Goal: Task Accomplishment & Management: Use online tool/utility

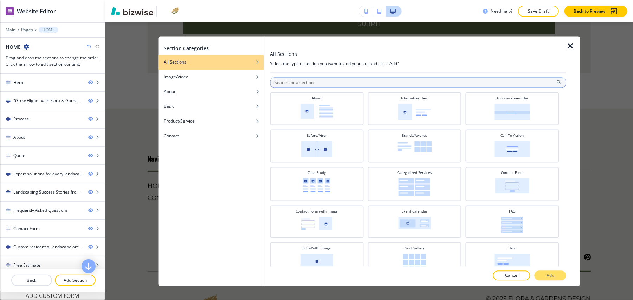
click at [337, 86] on input "text" at bounding box center [418, 83] width 296 height 11
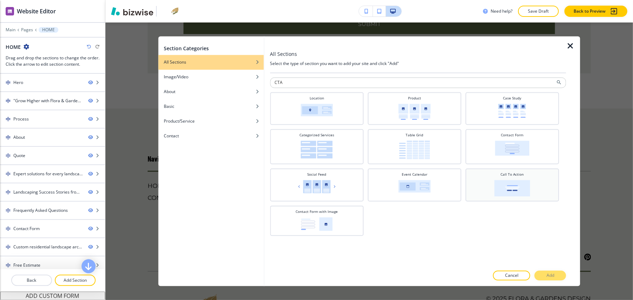
type input "CTA"
click at [511, 189] on img at bounding box center [512, 188] width 36 height 17
click at [560, 272] on button "Add" at bounding box center [550, 276] width 32 height 10
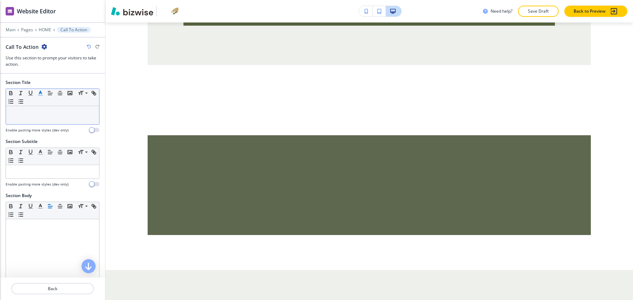
scroll to position [3905, 0]
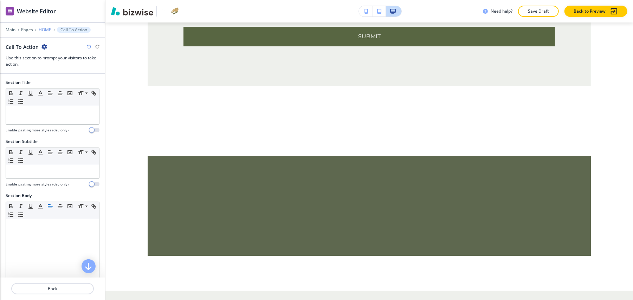
click at [48, 27] on p "HOME" at bounding box center [45, 29] width 13 height 5
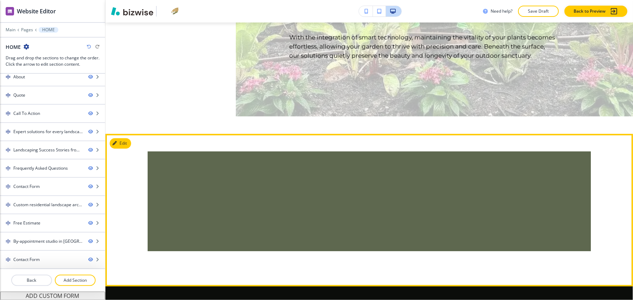
scroll to position [1516, 0]
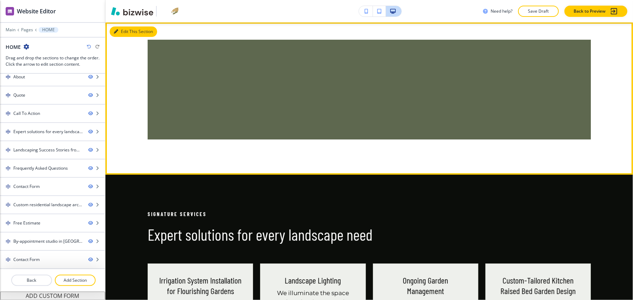
click at [120, 26] on button "Edit This Section" at bounding box center [133, 31] width 47 height 11
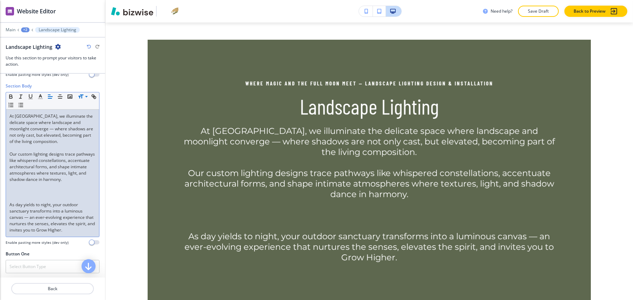
scroll to position [103, 0]
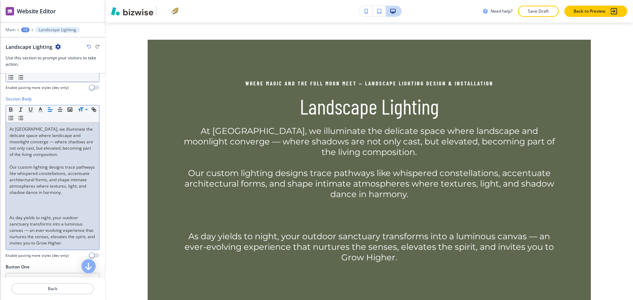
click at [33, 215] on p at bounding box center [52, 211] width 86 height 6
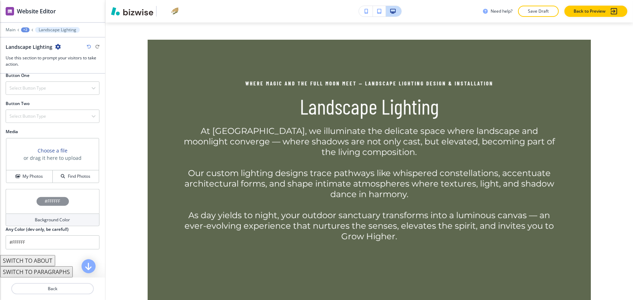
scroll to position [290, 0]
click at [32, 170] on div "Choose a file or drag it here to upload" at bounding box center [52, 154] width 92 height 32
drag, startPoint x: 33, startPoint y: 177, endPoint x: 58, endPoint y: 148, distance: 38.4
click at [33, 177] on button "My Photos" at bounding box center [29, 176] width 46 height 12
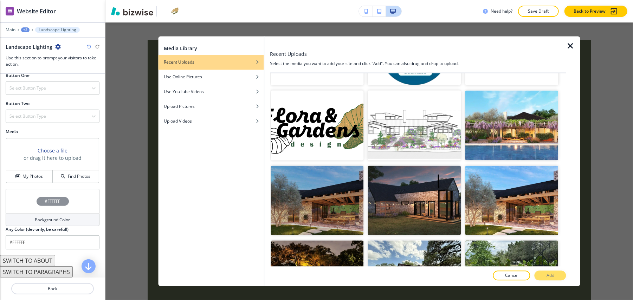
scroll to position [4407, 0]
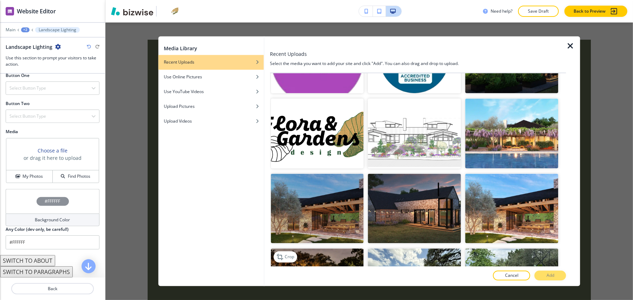
click at [315, 249] on img "button" at bounding box center [317, 284] width 93 height 70
click at [541, 274] on button "Add" at bounding box center [550, 276] width 32 height 10
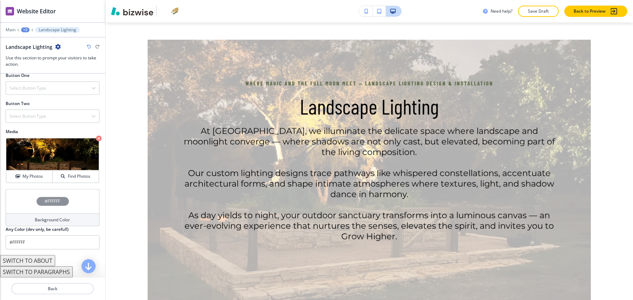
click at [31, 196] on div "#FFFFFF" at bounding box center [53, 201] width 94 height 25
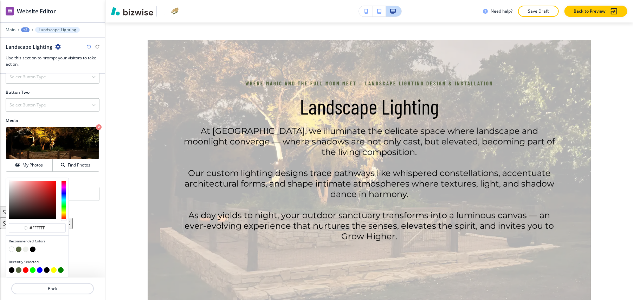
scroll to position [315, 0]
click at [34, 247] on button "button" at bounding box center [33, 250] width 6 height 6
type input "#000000"
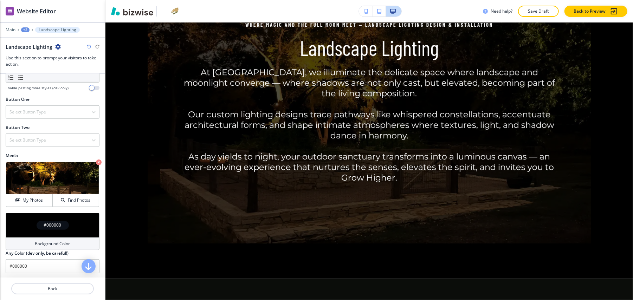
scroll to position [209, 0]
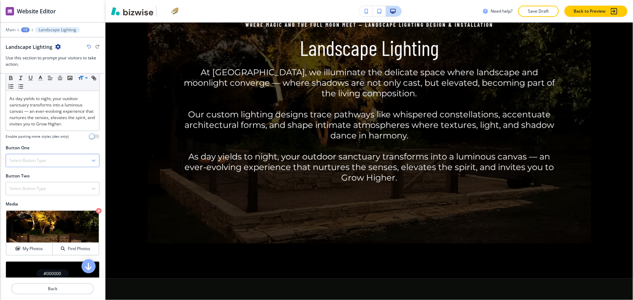
click at [41, 164] on h4 "Select Button Type" at bounding box center [27, 160] width 37 height 6
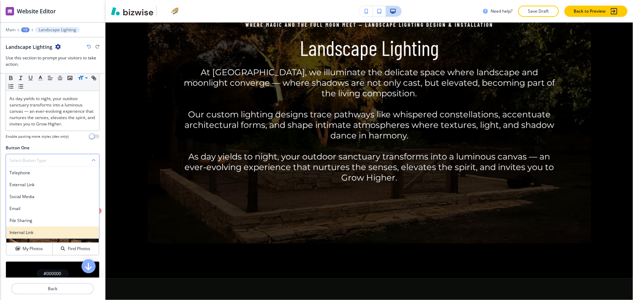
click at [36, 236] on h4 "Internal Link" at bounding box center [52, 232] width 86 height 6
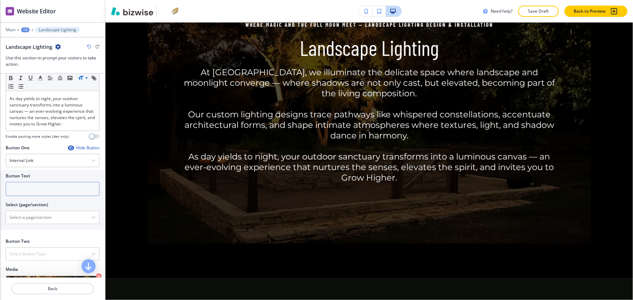
click at [38, 196] on input "text" at bounding box center [53, 189] width 94 height 14
paste input "Get In Touch"
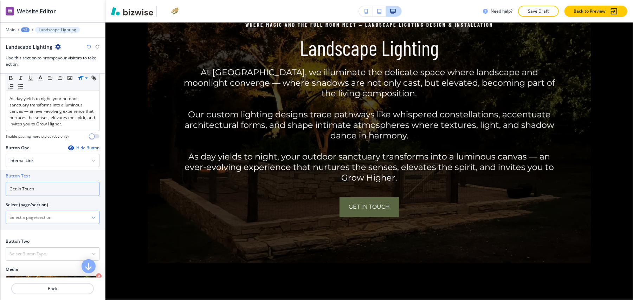
type input "Get In Touch"
click at [31, 223] on \(page\/section\) "Manual Input" at bounding box center [48, 218] width 85 height 12
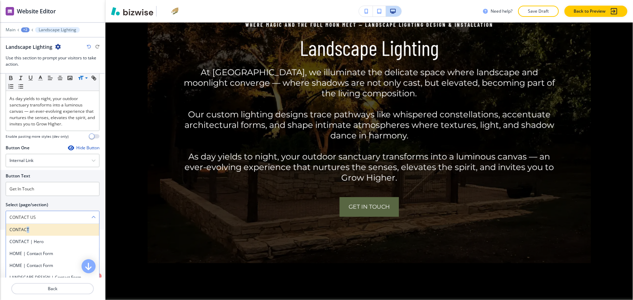
click at [27, 233] on h4 "CONTACT" at bounding box center [52, 230] width 86 height 6
type \(page\/section\) "CONTACT"
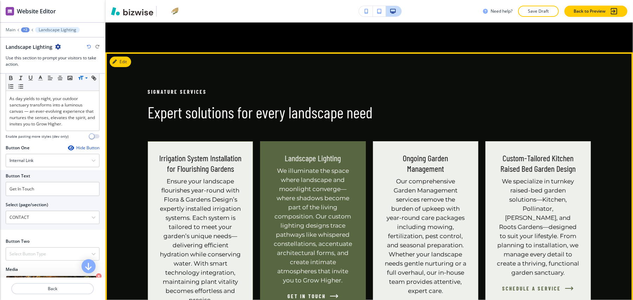
scroll to position [1891, 0]
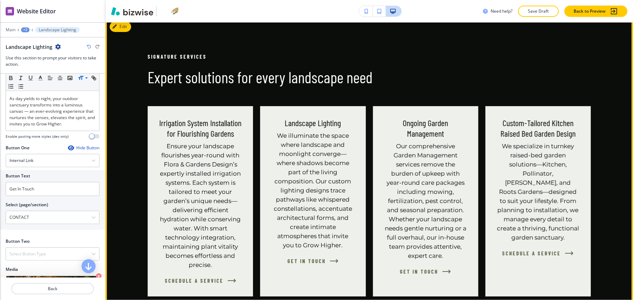
click at [121, 27] on div "Signature Services Expert solutions for every landscape need Irrigation System …" at bounding box center [368, 174] width 527 height 314
click at [124, 25] on button "Edit This Section" at bounding box center [133, 26] width 47 height 11
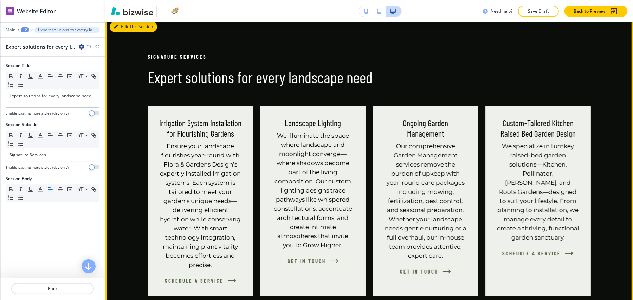
scroll to position [1886, 0]
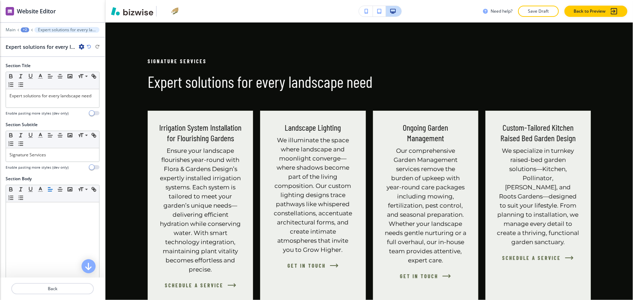
drag, startPoint x: 77, startPoint y: 41, endPoint x: 81, endPoint y: 38, distance: 4.5
click at [77, 43] on div "Expert solutions for every landscape need" at bounding box center [45, 46] width 79 height 7
click at [82, 44] on icon "button" at bounding box center [82, 47] width 6 height 6
click at [90, 81] on p "Delete Section" at bounding box center [101, 84] width 36 height 6
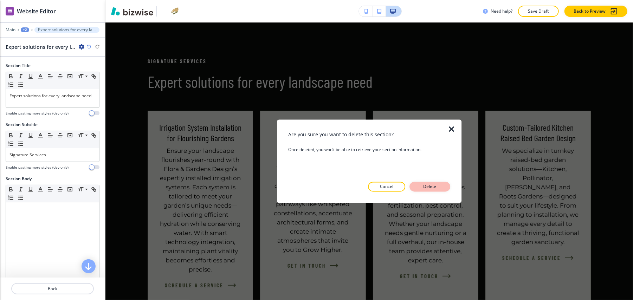
click at [429, 182] on button "Delete" at bounding box center [429, 187] width 41 height 10
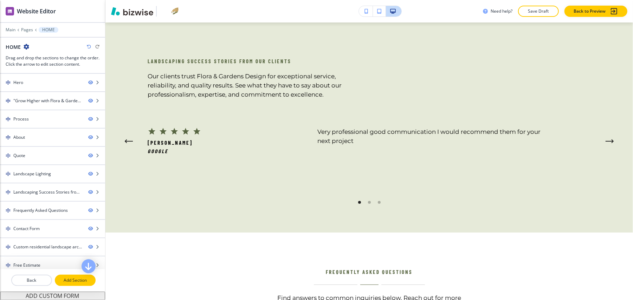
click at [68, 277] on p "Add Section" at bounding box center [75, 280] width 39 height 6
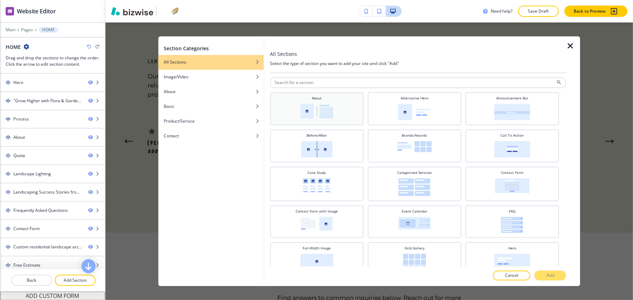
click at [328, 104] on img at bounding box center [316, 111] width 33 height 15
click at [550, 276] on p "Add" at bounding box center [550, 276] width 8 height 6
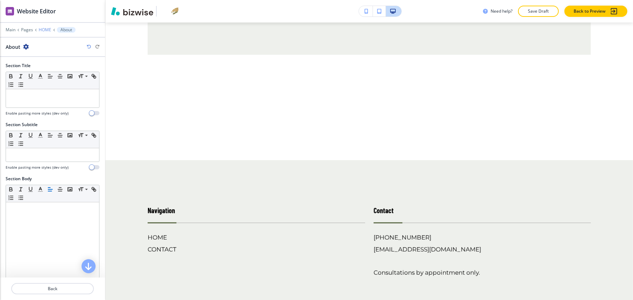
scroll to position [3979, 0]
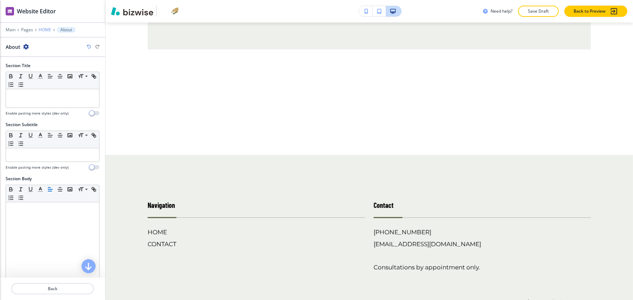
click at [39, 27] on p "HOME" at bounding box center [45, 29] width 13 height 5
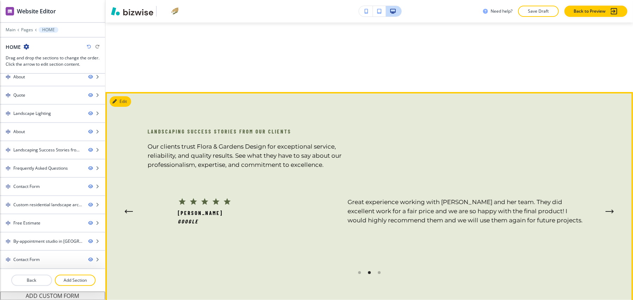
scroll to position [1746, 0]
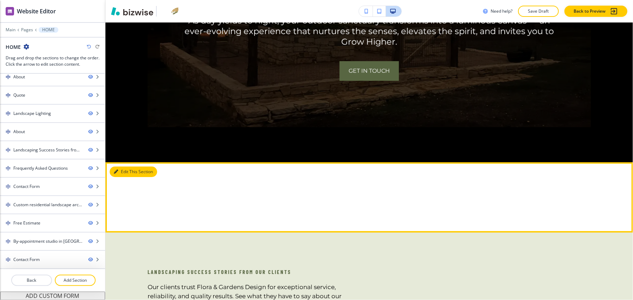
click at [125, 167] on button "Edit This Section" at bounding box center [133, 172] width 47 height 11
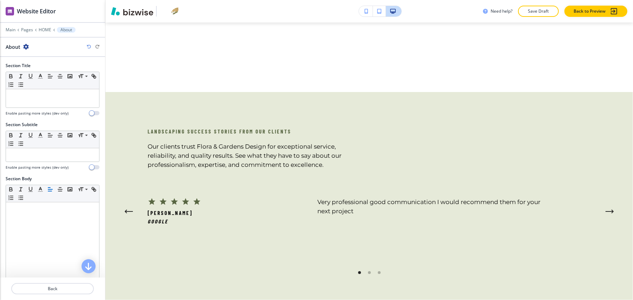
scroll to position [167, 0]
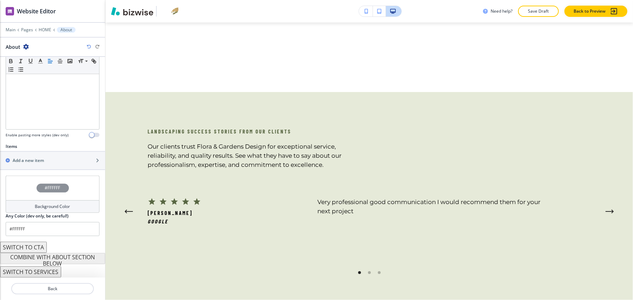
click at [39, 150] on div at bounding box center [52, 150] width 105 height 1
click at [37, 157] on h2 "Add a new item" at bounding box center [28, 160] width 31 height 6
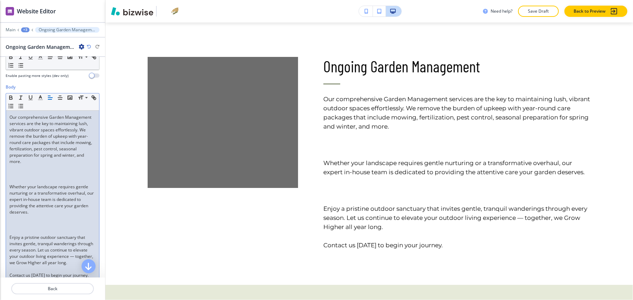
scroll to position [93, 0]
click at [22, 164] on p at bounding box center [52, 166] width 86 height 6
click at [25, 173] on p at bounding box center [52, 172] width 86 height 6
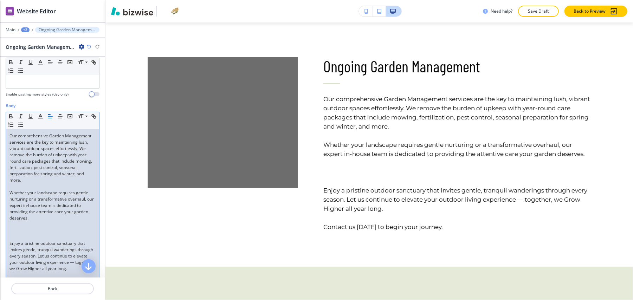
scroll to position [83, 0]
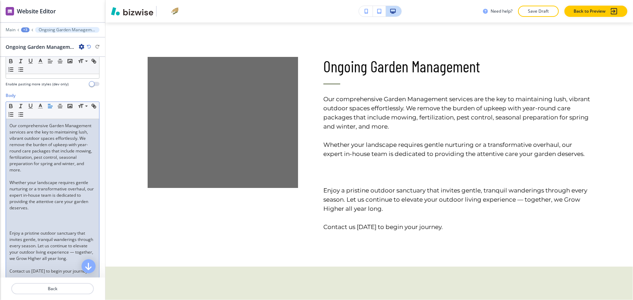
click at [27, 222] on p "﻿" at bounding box center [52, 220] width 86 height 6
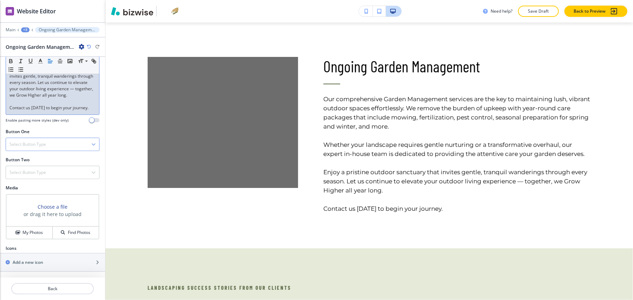
scroll to position [249, 0]
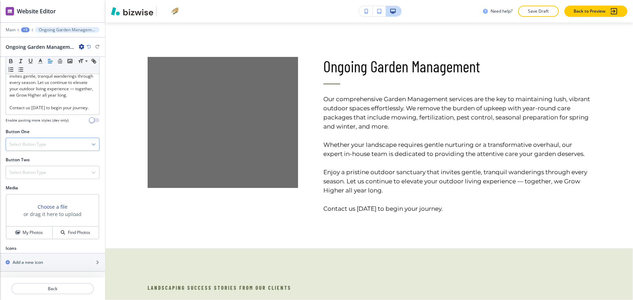
click at [44, 141] on h4 "Select Button Type" at bounding box center [27, 144] width 37 height 6
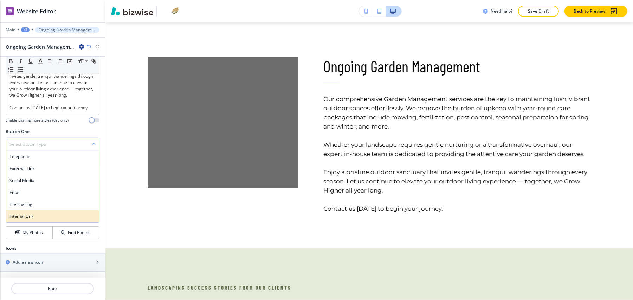
click at [38, 213] on h4 "Internal Link" at bounding box center [52, 216] width 86 height 6
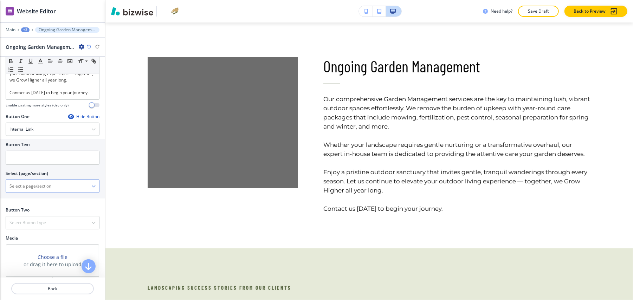
click at [39, 192] on \(page\/section\) "Manual Input" at bounding box center [48, 186] width 85 height 12
click at [16, 165] on input "text" at bounding box center [53, 158] width 94 height 14
paste input "Get in Touch"
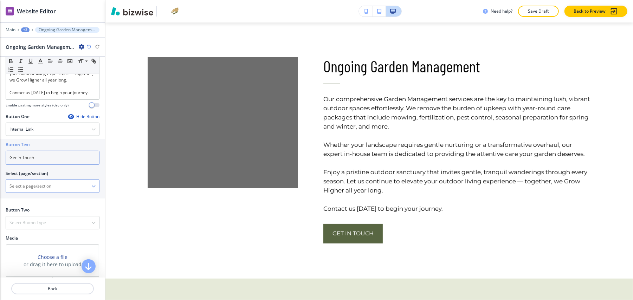
type input "Get in Touch"
click at [30, 192] on \(page\/section\) "Manual Input" at bounding box center [48, 186] width 85 height 12
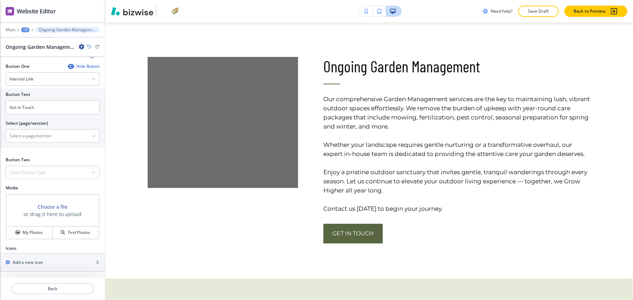
scroll to position [315, 0]
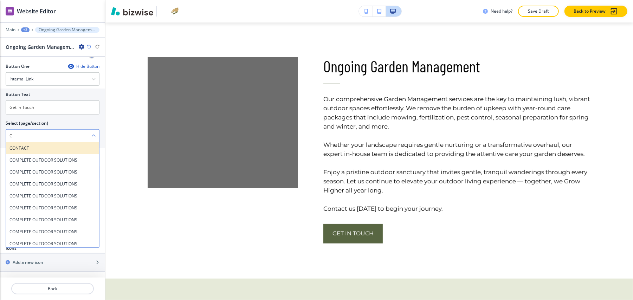
click at [25, 145] on h4 "CONTACT" at bounding box center [52, 148] width 86 height 6
type \(page\/section\) "CONTACT"
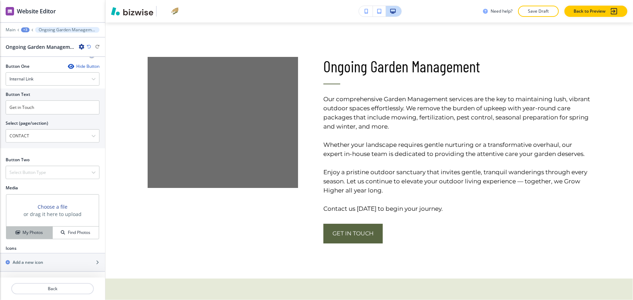
click at [34, 229] on h4 "My Photos" at bounding box center [32, 232] width 20 height 6
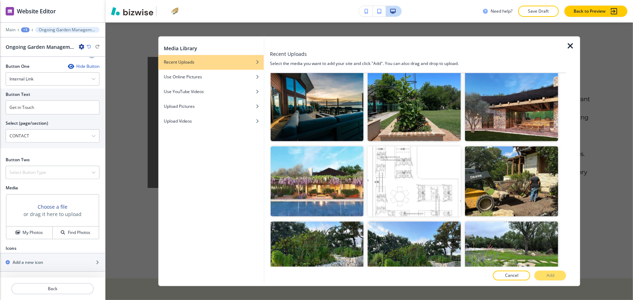
scroll to position [0, 0]
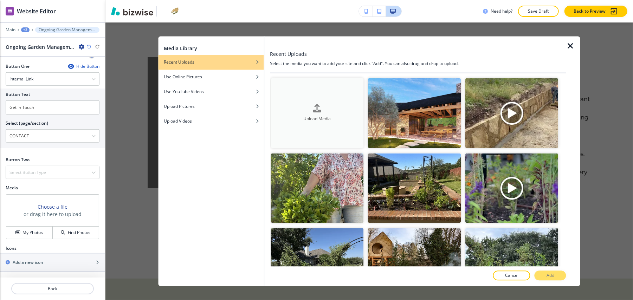
click at [328, 96] on button "Upload Media" at bounding box center [317, 113] width 93 height 70
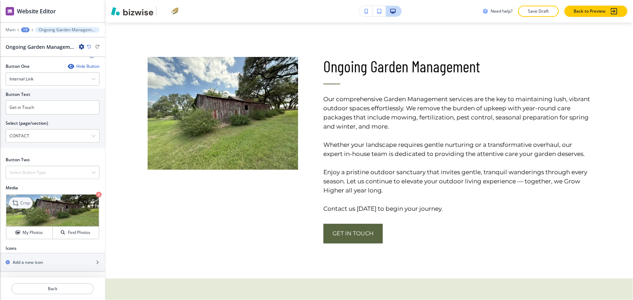
click at [27, 200] on p "Crop" at bounding box center [24, 203] width 9 height 6
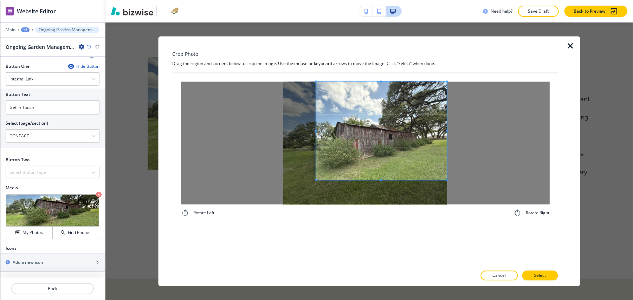
click at [399, 133] on span at bounding box center [381, 131] width 131 height 98
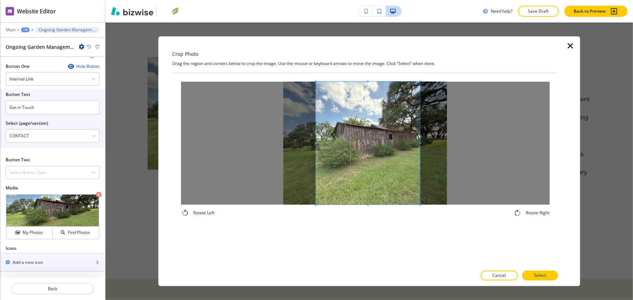
click at [418, 220] on div "Rotate Left Rotate Right" at bounding box center [364, 149] width 385 height 152
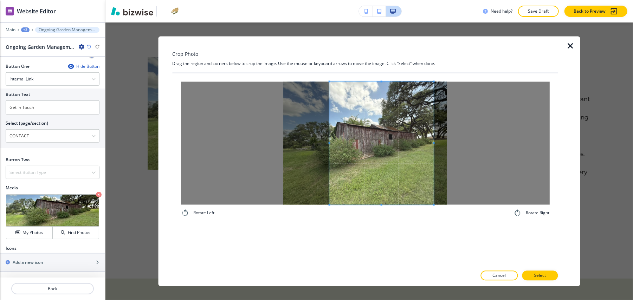
click at [390, 167] on span at bounding box center [381, 143] width 104 height 123
click at [538, 271] on button "Select" at bounding box center [540, 276] width 36 height 10
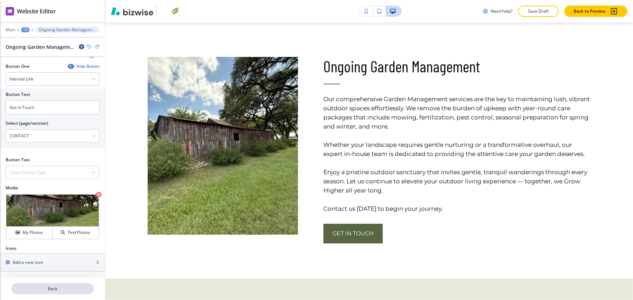
click at [68, 286] on p "Back" at bounding box center [52, 289] width 81 height 6
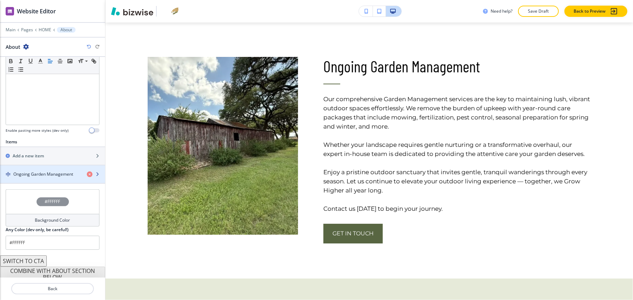
scroll to position [185, 0]
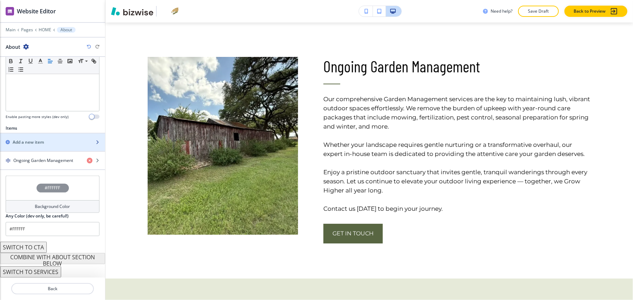
click at [30, 145] on div "button" at bounding box center [52, 148] width 105 height 6
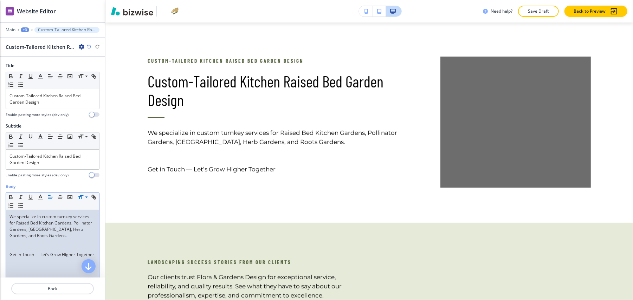
scroll to position [47, 0]
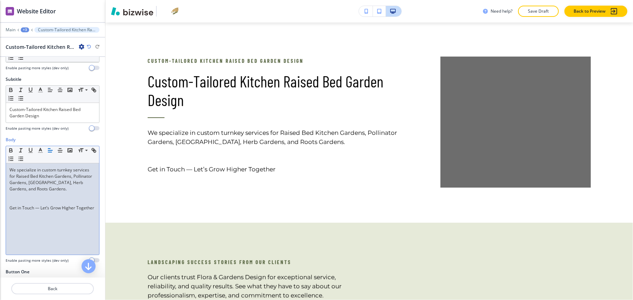
click at [38, 200] on p at bounding box center [52, 202] width 86 height 6
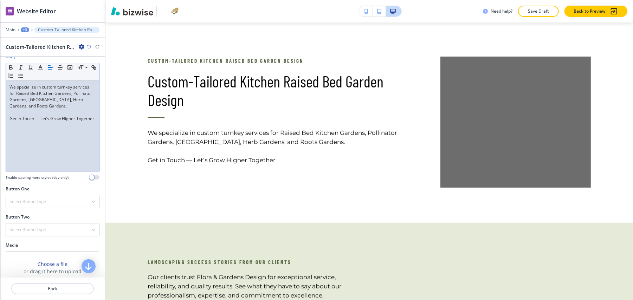
scroll to position [187, 0]
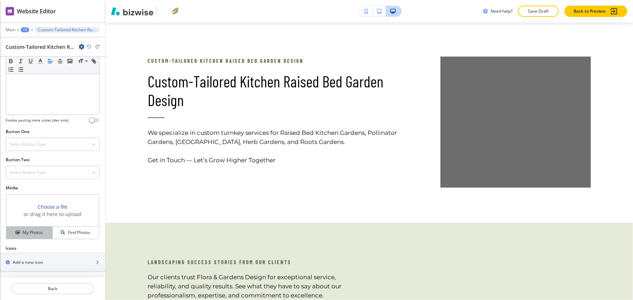
click at [27, 229] on h4 "My Photos" at bounding box center [32, 232] width 20 height 6
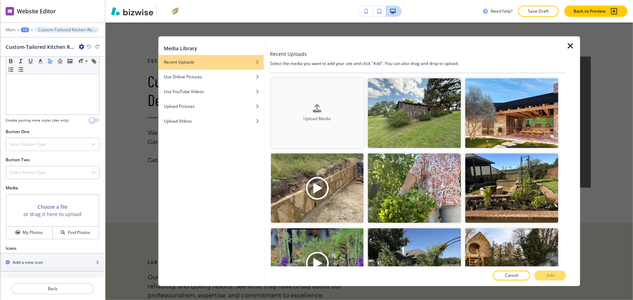
click at [320, 108] on div "Upload Media" at bounding box center [317, 113] width 93 height 18
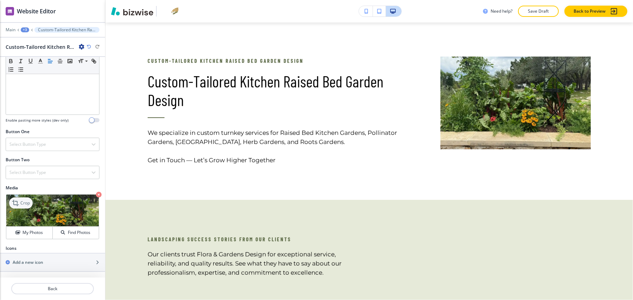
click at [26, 200] on p "Crop" at bounding box center [24, 203] width 9 height 6
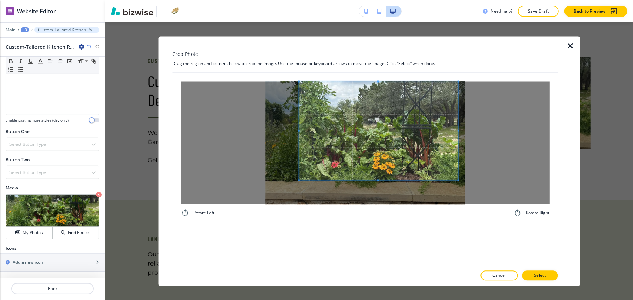
click at [384, 112] on span at bounding box center [379, 131] width 160 height 98
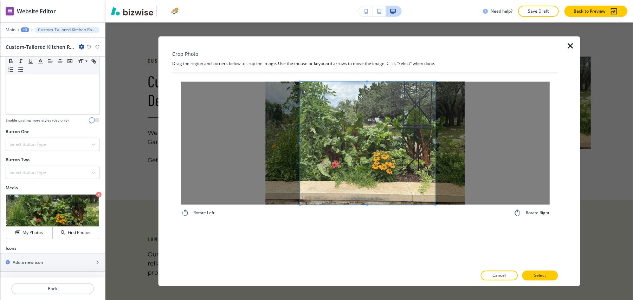
click at [436, 221] on div "Rotate Left Rotate Right" at bounding box center [364, 149] width 385 height 152
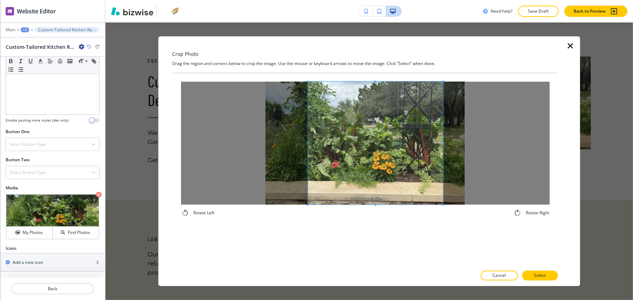
click at [401, 176] on span at bounding box center [376, 143] width 136 height 123
click at [540, 275] on p "Select" at bounding box center [540, 276] width 12 height 6
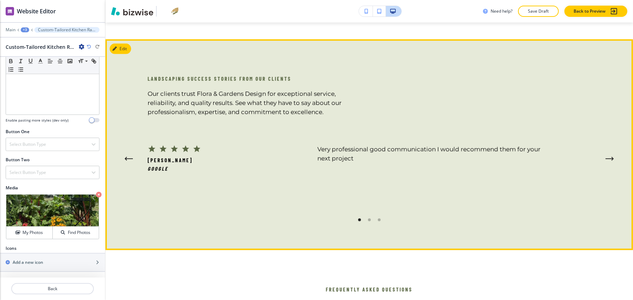
scroll to position [2254, 0]
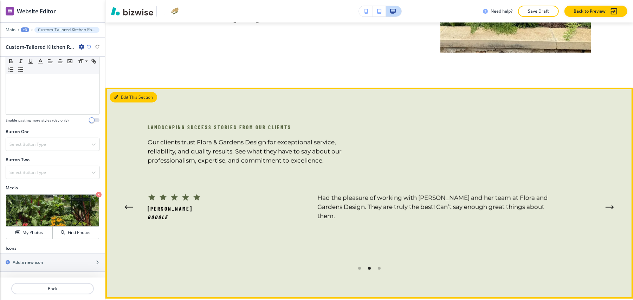
click at [119, 92] on button "Edit This Section" at bounding box center [133, 97] width 47 height 11
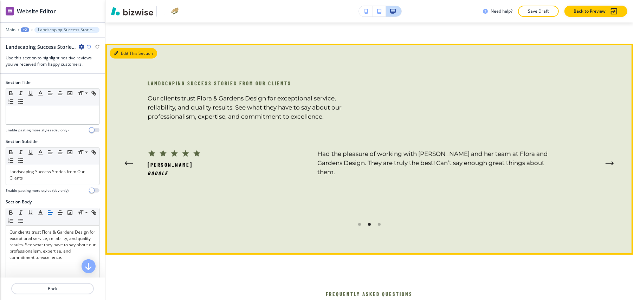
scroll to position [2321, 0]
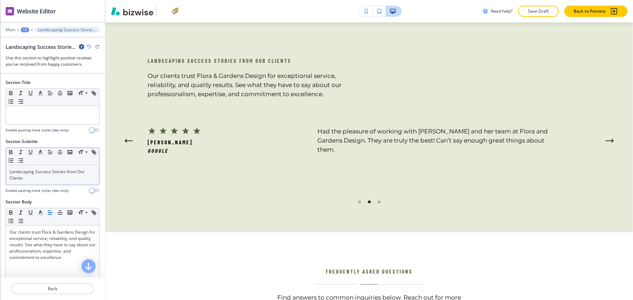
click at [68, 169] on p "Landscaping Success Stories from Our Clients" at bounding box center [52, 175] width 86 height 13
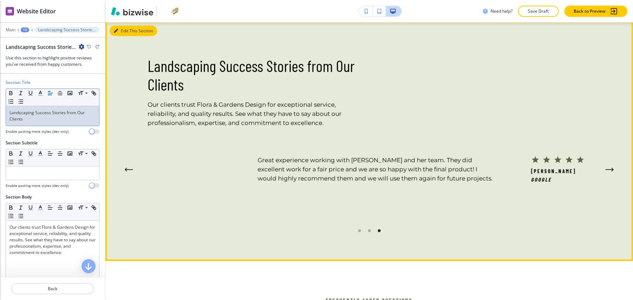
click at [126, 28] on button "Edit This Section" at bounding box center [133, 31] width 47 height 11
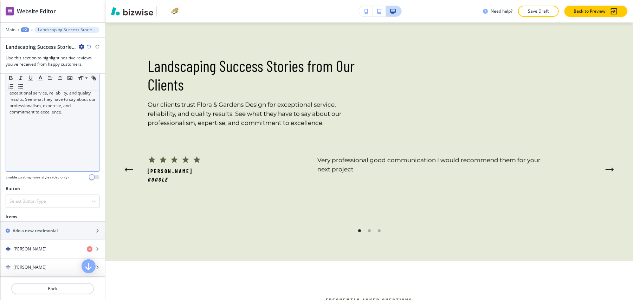
scroll to position [281, 0]
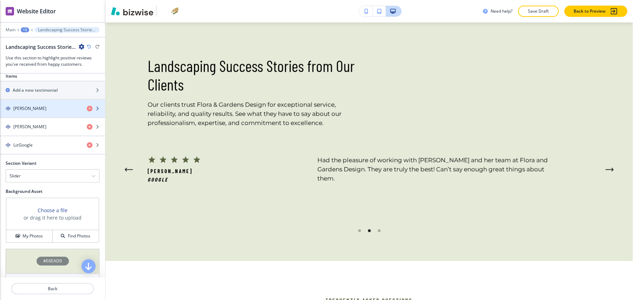
click at [46, 105] on h4 "[PERSON_NAME]" at bounding box center [29, 108] width 33 height 6
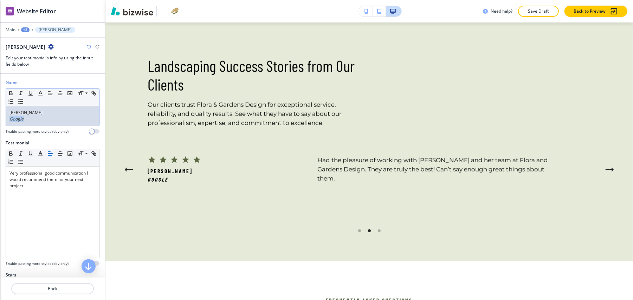
drag, startPoint x: 42, startPoint y: 116, endPoint x: 0, endPoint y: 115, distance: 42.2
click at [0, 115] on div "Name Small Normal Large Huge [PERSON_NAME] Google Enable pasting more styles (d…" at bounding box center [52, 109] width 105 height 60
click at [55, 286] on p "Back" at bounding box center [52, 289] width 81 height 6
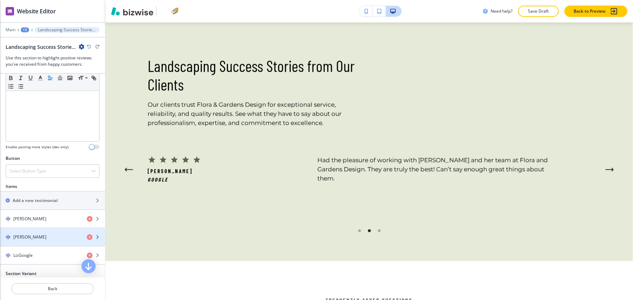
scroll to position [187, 0]
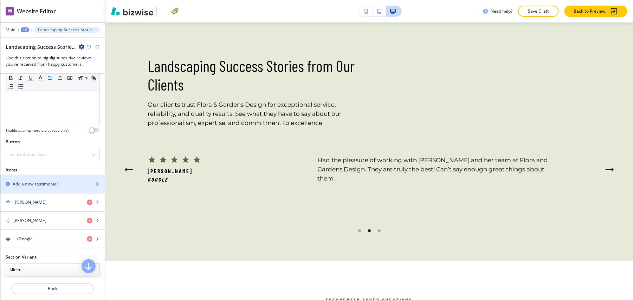
click at [44, 181] on h2 "Add a new testimonial" at bounding box center [35, 184] width 45 height 6
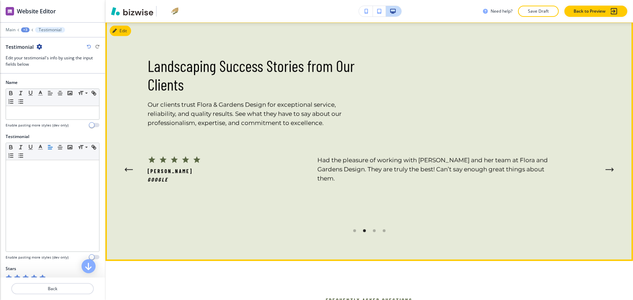
click at [611, 168] on icon "Next Testimonial" at bounding box center [609, 170] width 8 height 4
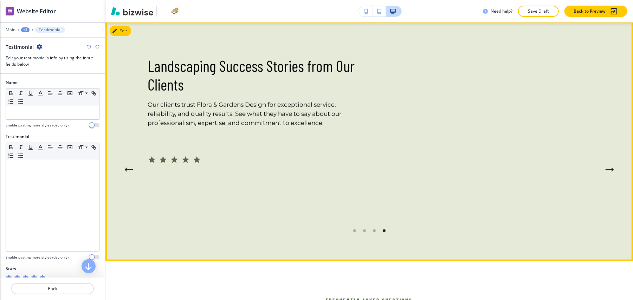
click at [611, 168] on icon "Next Testimonial" at bounding box center [609, 170] width 8 height 4
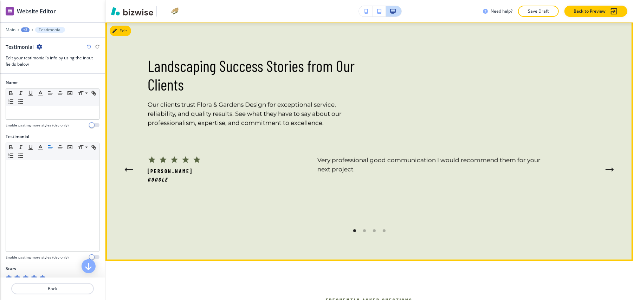
click at [611, 168] on icon "Next Testimonial" at bounding box center [609, 170] width 8 height 4
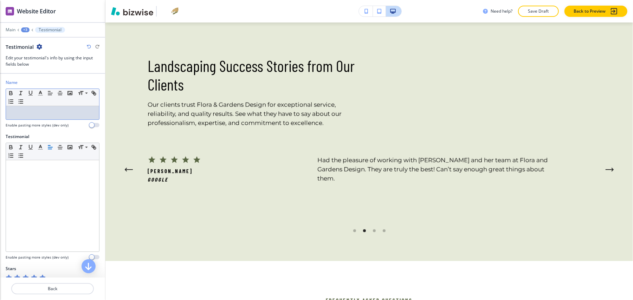
click at [46, 110] on p at bounding box center [52, 113] width 86 height 6
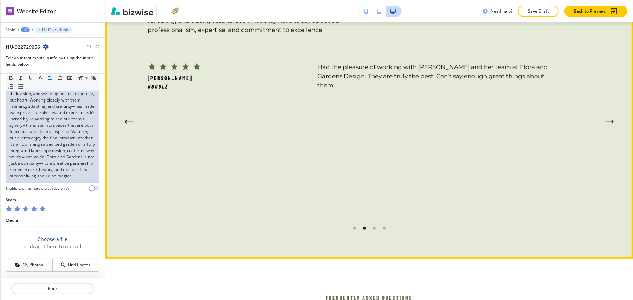
scroll to position [2415, 0]
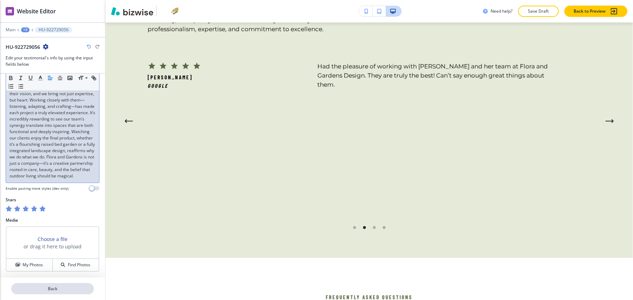
click at [58, 286] on p "Back" at bounding box center [52, 289] width 81 height 6
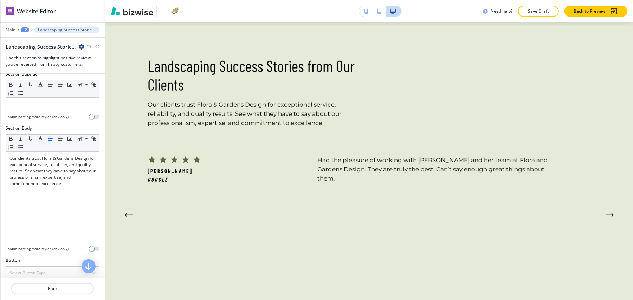
scroll to position [141, 0]
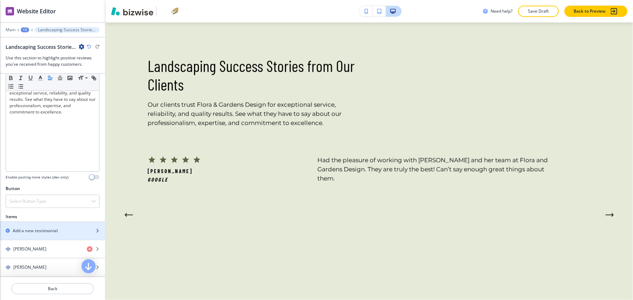
click at [33, 228] on h2 "Add a new testimonial" at bounding box center [35, 231] width 45 height 6
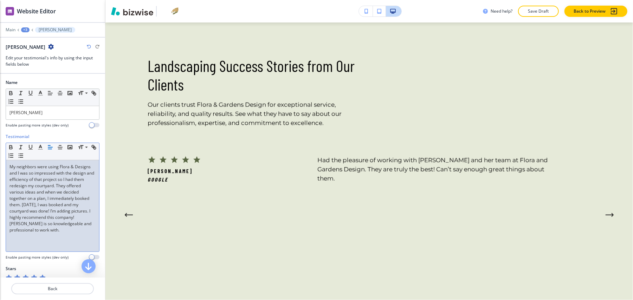
scroll to position [70, 0]
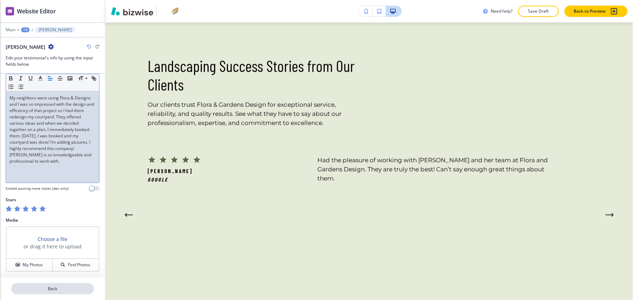
click at [73, 285] on button "Back" at bounding box center [52, 288] width 83 height 11
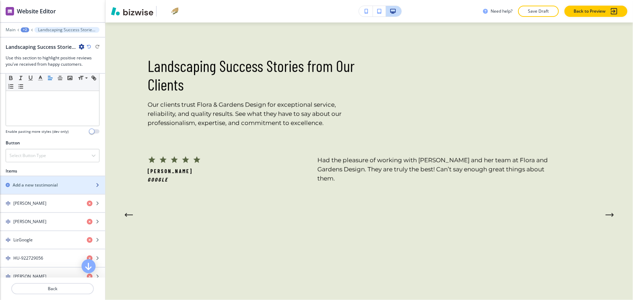
scroll to position [187, 0]
click at [43, 181] on h2 "Add a new testimonial" at bounding box center [35, 184] width 45 height 6
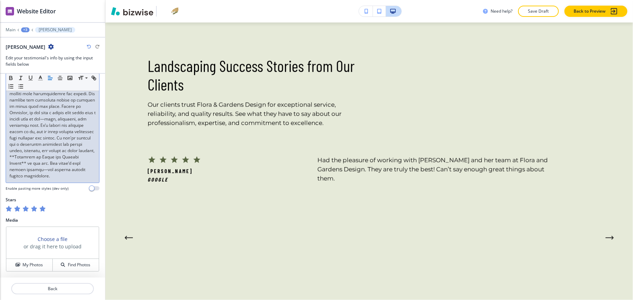
scroll to position [220, 0]
click at [60, 286] on p "Back" at bounding box center [52, 289] width 81 height 6
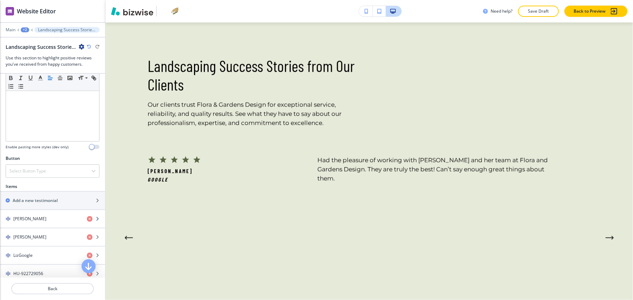
scroll to position [187, 0]
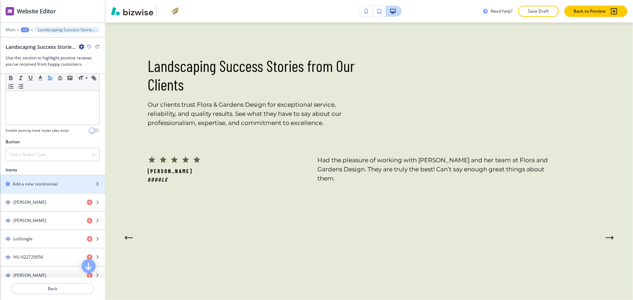
click at [39, 175] on div "button" at bounding box center [52, 178] width 105 height 6
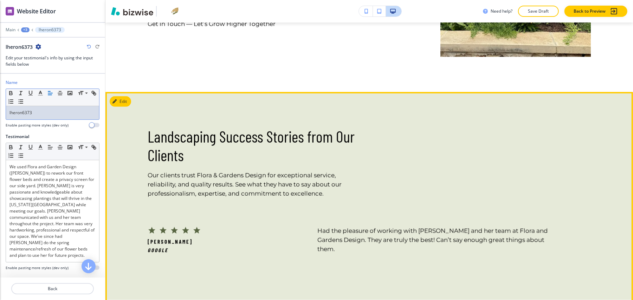
scroll to position [2321, 0]
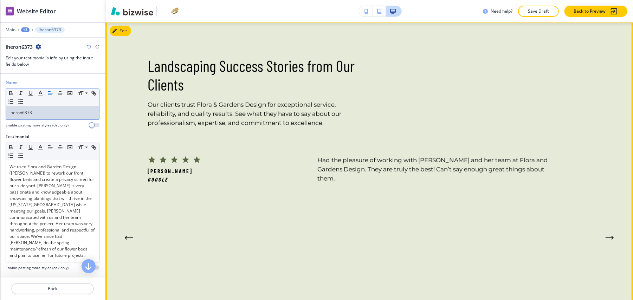
click at [613, 236] on icon "Next Testimonial" at bounding box center [609, 238] width 8 height 4
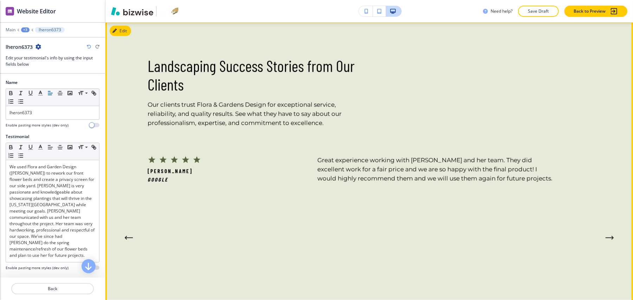
click at [613, 236] on icon "Next Testimonial" at bounding box center [609, 238] width 8 height 4
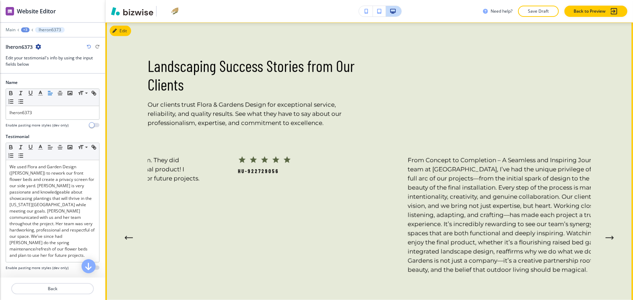
click at [612, 238] on icon "Next Testimonial" at bounding box center [609, 238] width 7 height 0
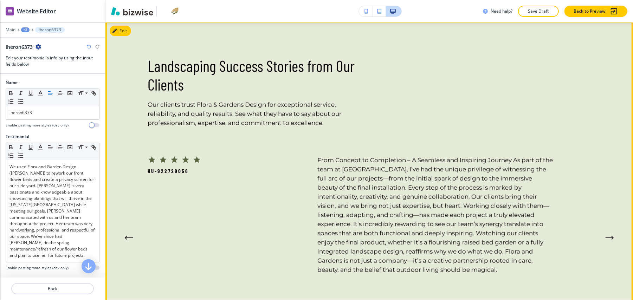
click at [612, 236] on icon "Next Testimonial" at bounding box center [612, 237] width 1 height 3
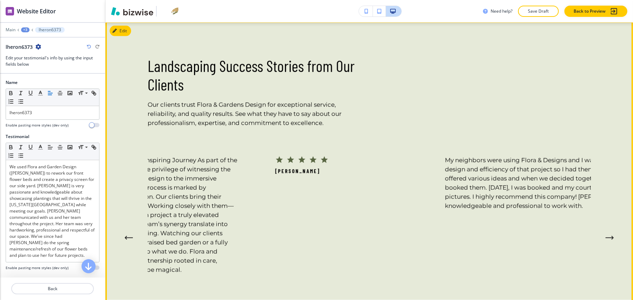
click at [612, 236] on icon "Next Testimonial" at bounding box center [612, 237] width 1 height 3
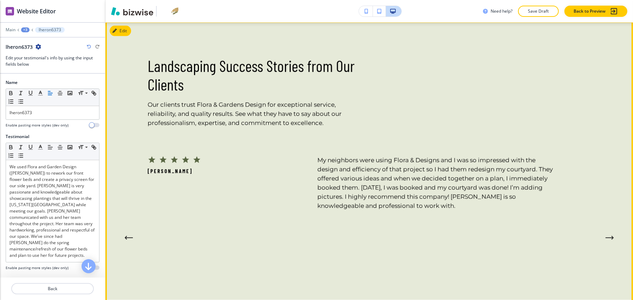
click at [612, 236] on icon "Next Testimonial" at bounding box center [612, 237] width 1 height 3
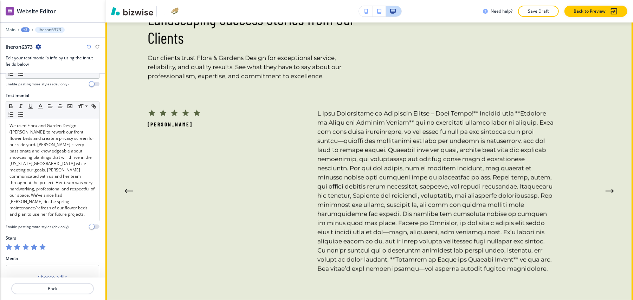
scroll to position [80, 0]
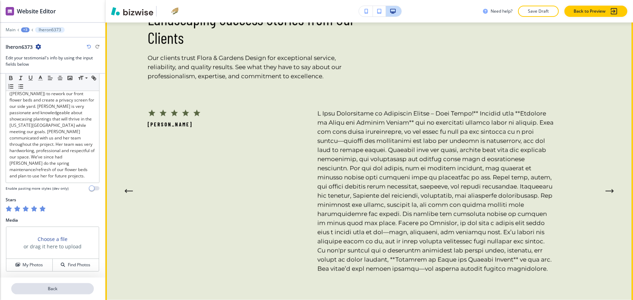
click at [62, 286] on p "Back" at bounding box center [52, 289] width 81 height 6
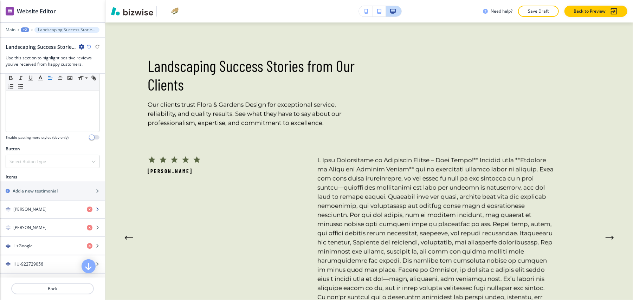
scroll to position [187, 0]
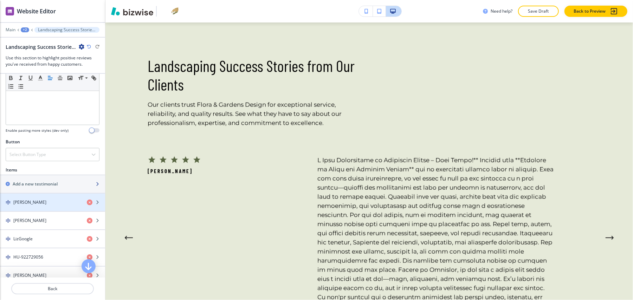
click at [45, 181] on h2 "Add a new testimonial" at bounding box center [35, 184] width 45 height 6
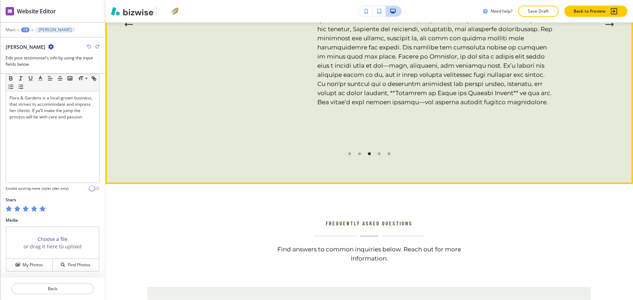
scroll to position [2649, 0]
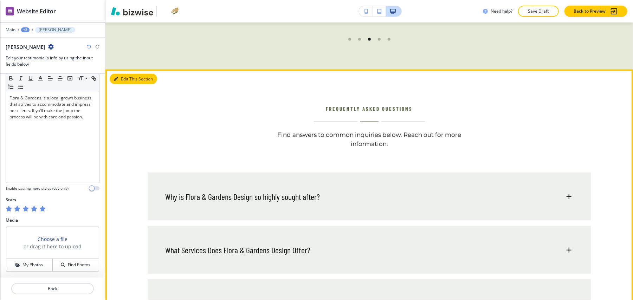
click at [121, 74] on button "Edit This Section" at bounding box center [133, 79] width 47 height 11
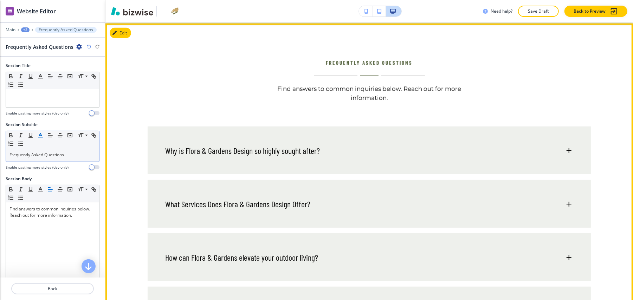
scroll to position [2696, 0]
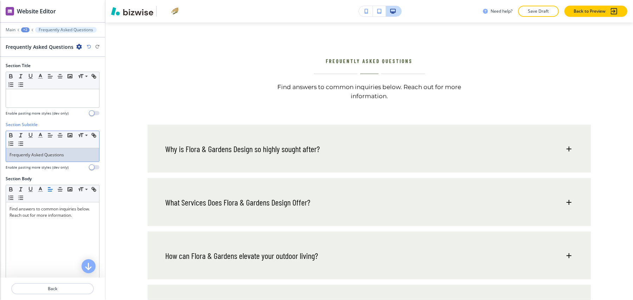
drag, startPoint x: 65, startPoint y: 155, endPoint x: 65, endPoint y: 151, distance: 3.9
click at [66, 155] on div "Frequently Asked Questions" at bounding box center [52, 154] width 93 height 13
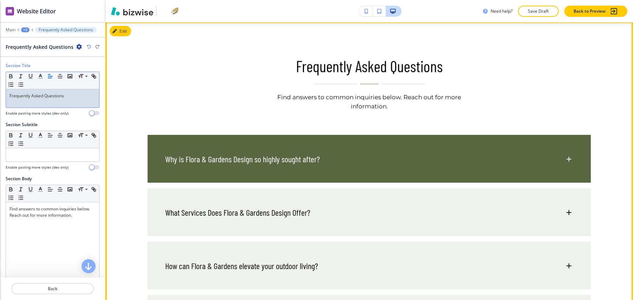
click at [245, 156] on h6 "Why is Flora & Gardens Design so highly sought after?" at bounding box center [242, 159] width 155 height 11
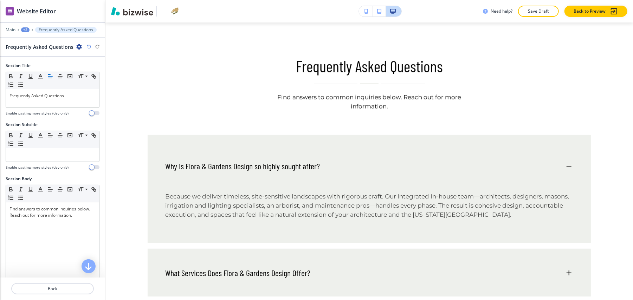
click at [124, 26] on div "Edit Frequently Asked Questions Find answers to common inquiries below. Reach o…" at bounding box center [368, 257] width 527 height 470
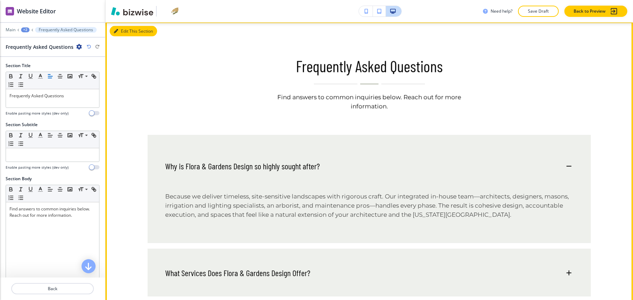
click at [138, 26] on button "Edit This Section" at bounding box center [133, 31] width 47 height 11
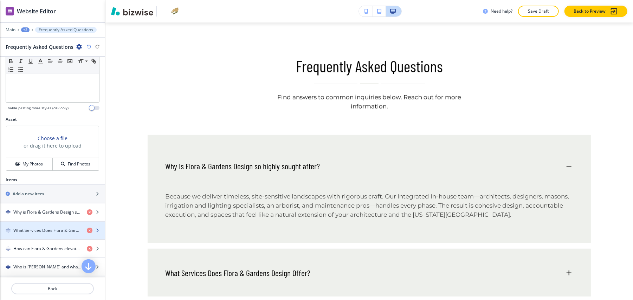
scroll to position [281, 0]
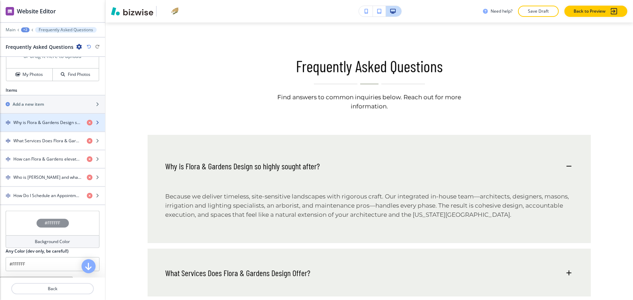
click at [39, 119] on h4 "Why is Flora & Gardens Design so highly sought after?" at bounding box center [47, 122] width 68 height 6
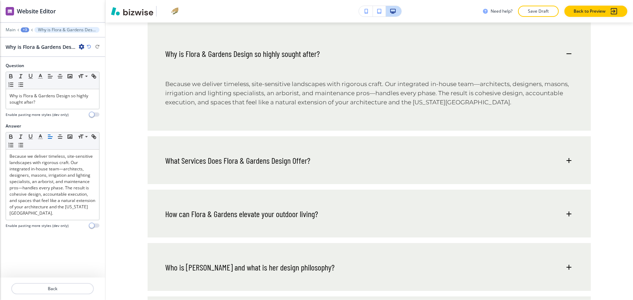
scroll to position [2810, 0]
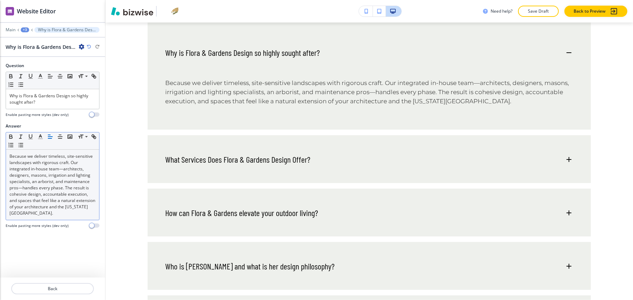
drag, startPoint x: 57, startPoint y: 219, endPoint x: 58, endPoint y: 204, distance: 14.4
click at [58, 217] on div "Answer Small Normal Large Huge Because we deliver timeless, site-sensitive land…" at bounding box center [53, 175] width 94 height 105
click at [58, 199] on p "Because we deliver timeless, site-sensitive landscapes with rigorous craft. Our…" at bounding box center [52, 184] width 86 height 63
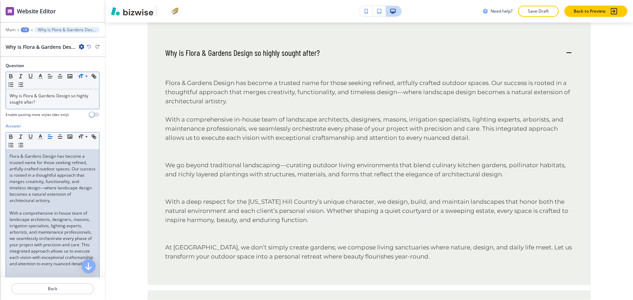
scroll to position [141, 0]
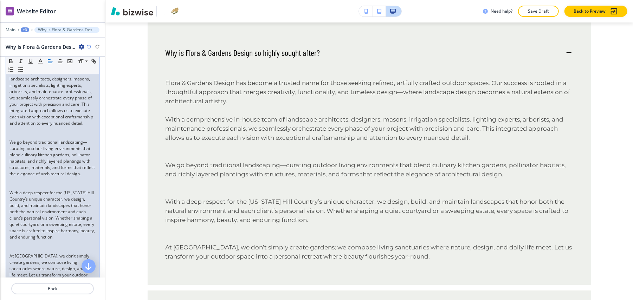
click at [30, 190] on p at bounding box center [52, 186] width 86 height 6
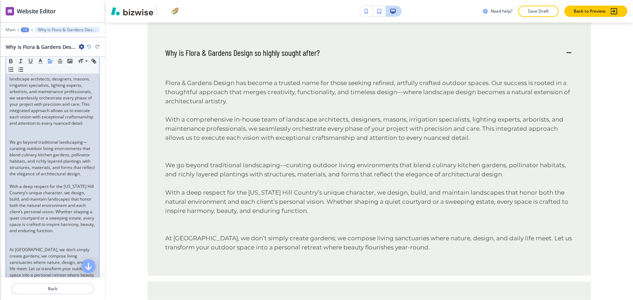
click at [30, 133] on p at bounding box center [52, 129] width 86 height 6
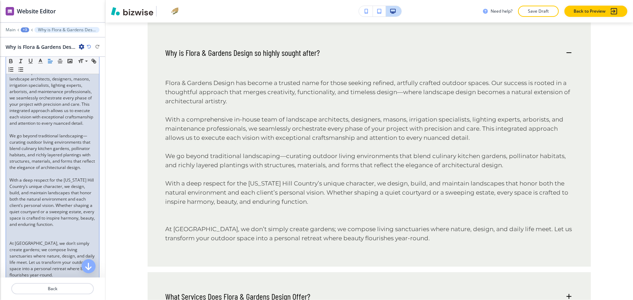
click at [39, 234] on p at bounding box center [52, 231] width 86 height 6
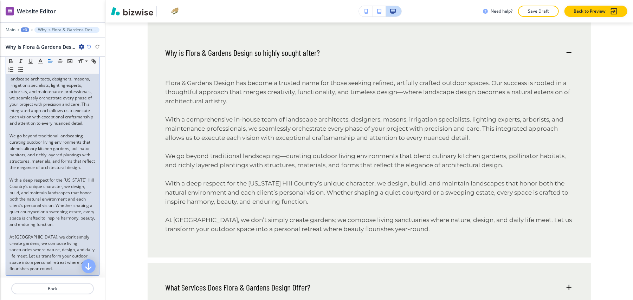
scroll to position [185, 0]
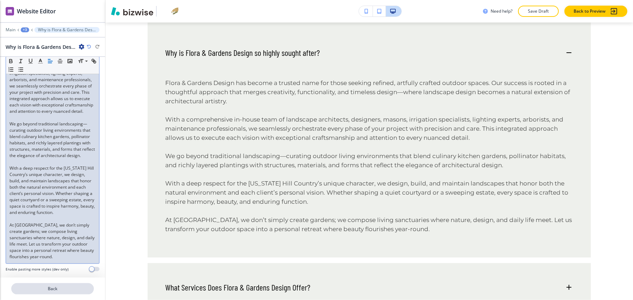
click at [59, 286] on p "Back" at bounding box center [52, 289] width 81 height 6
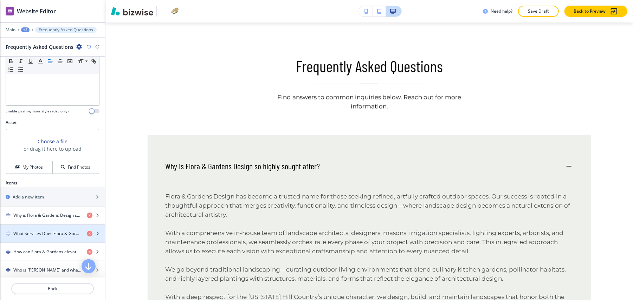
scroll to position [234, 0]
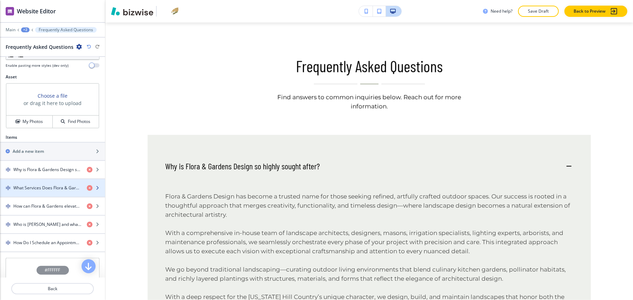
click at [44, 191] on div "button" at bounding box center [52, 194] width 105 height 6
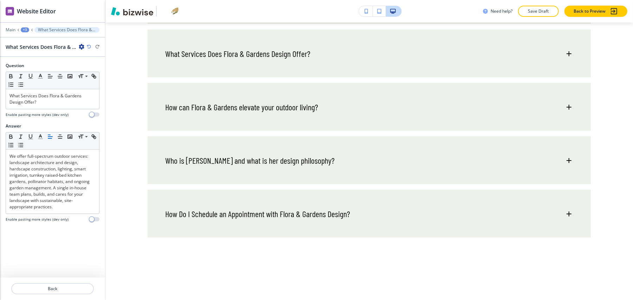
scroll to position [3052, 0]
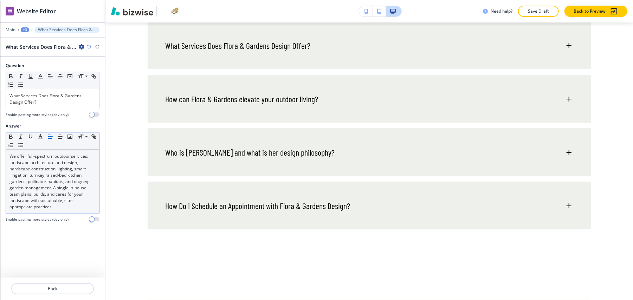
click at [41, 159] on p "We offer full-spectrum outdoor services: landscape architecture and design, har…" at bounding box center [52, 181] width 86 height 57
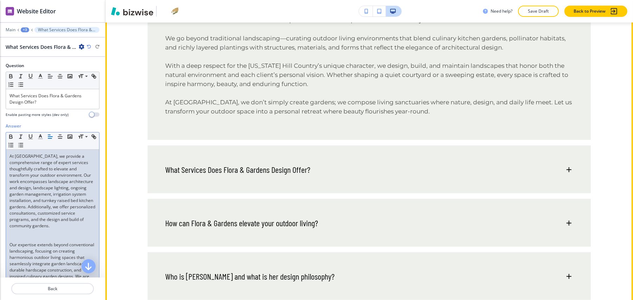
scroll to position [2911, 0]
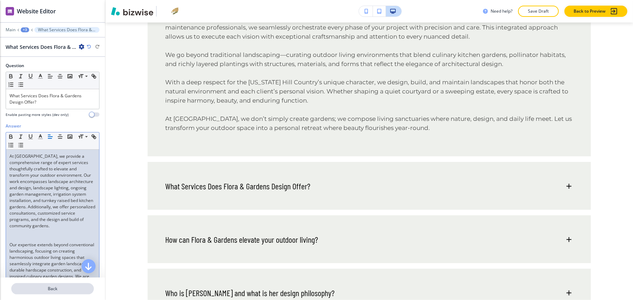
click at [76, 286] on p "Back" at bounding box center [52, 289] width 81 height 6
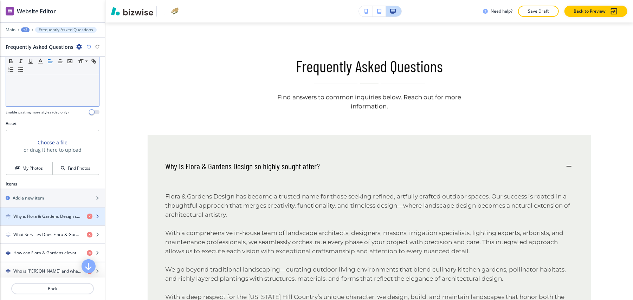
scroll to position [281, 0]
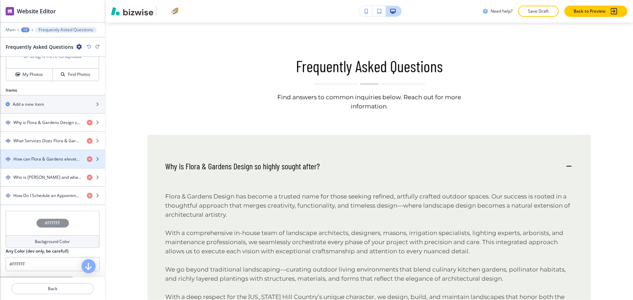
click at [42, 157] on h4 "How can Flora & Gardens elevate your outdoor living?" at bounding box center [47, 159] width 68 height 6
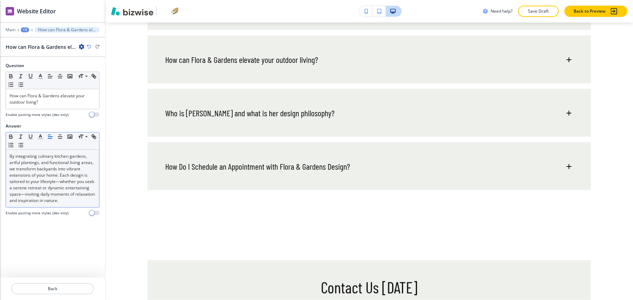
scroll to position [3105, 0]
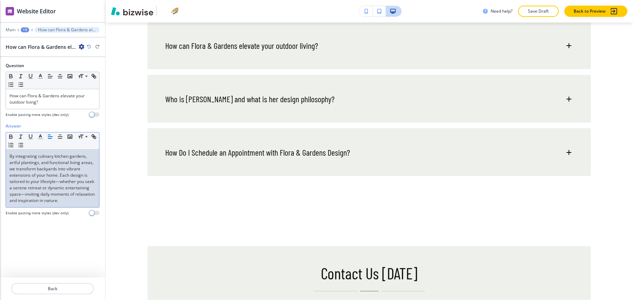
click at [45, 172] on p "By integrating culinary kitchen gardens, artful plantings, and functional livin…" at bounding box center [52, 178] width 86 height 51
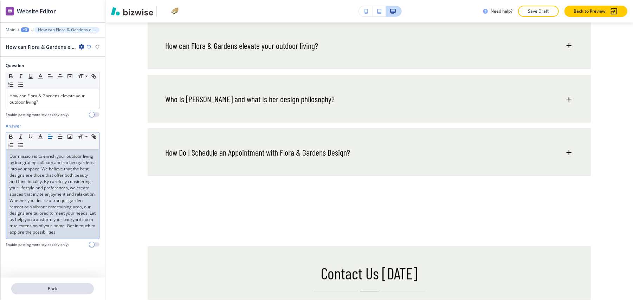
click at [60, 286] on p "Back" at bounding box center [52, 289] width 81 height 6
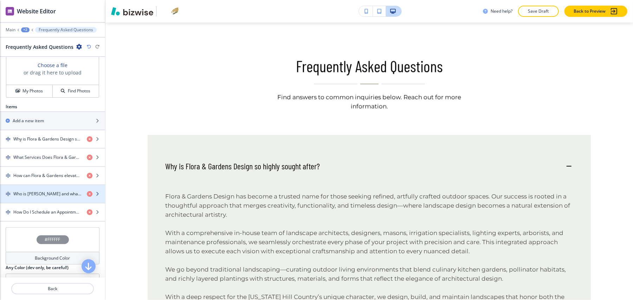
scroll to position [281, 0]
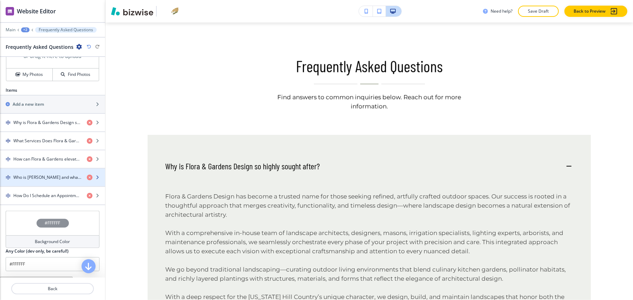
click at [37, 169] on div "button" at bounding box center [52, 172] width 105 height 6
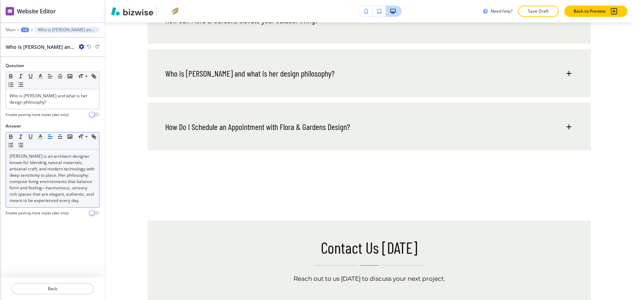
scroll to position [3158, 0]
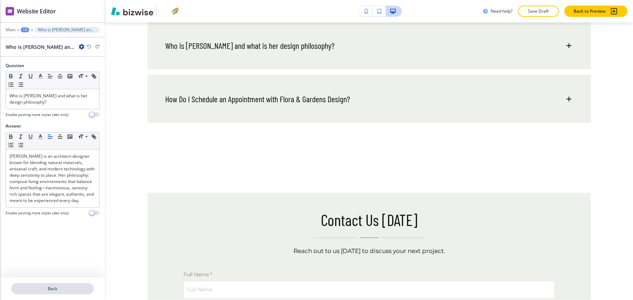
click at [58, 286] on p "Back" at bounding box center [52, 289] width 81 height 6
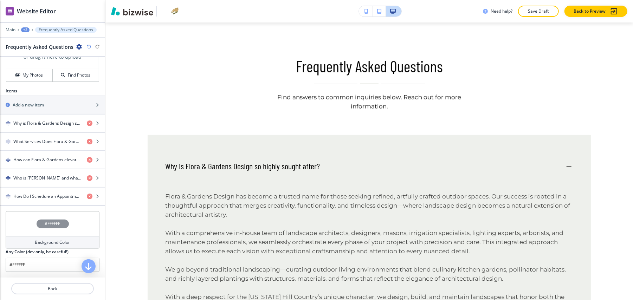
scroll to position [281, 0]
click at [40, 175] on h4 "Who is [PERSON_NAME] and what is her design philosophy?" at bounding box center [47, 177] width 68 height 6
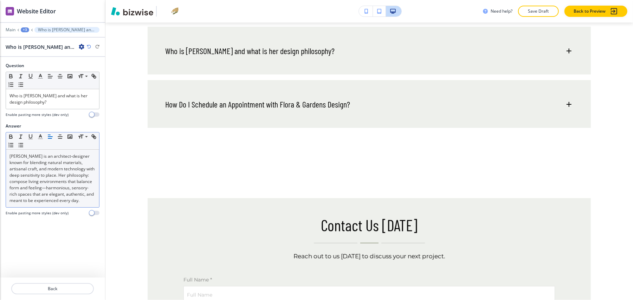
click at [44, 184] on p "[PERSON_NAME] is an architect-designer known for blending natural materials, ar…" at bounding box center [52, 178] width 86 height 51
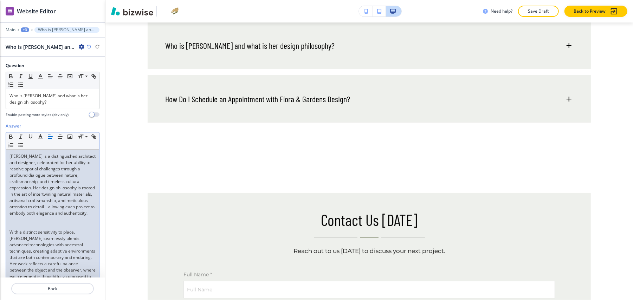
scroll to position [0, 0]
click at [32, 223] on p at bounding box center [52, 219] width 86 height 6
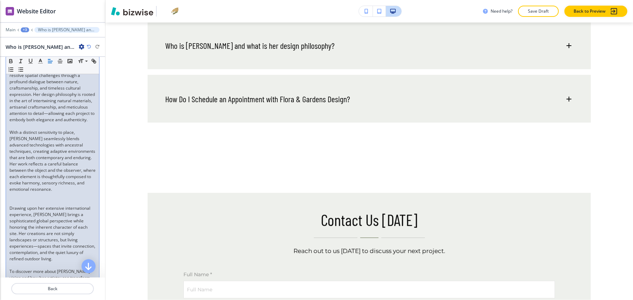
click at [22, 219] on p "Drawing upon her extensive international experience, [PERSON_NAME] brings a sop…" at bounding box center [52, 233] width 86 height 57
click at [23, 199] on p at bounding box center [52, 196] width 86 height 6
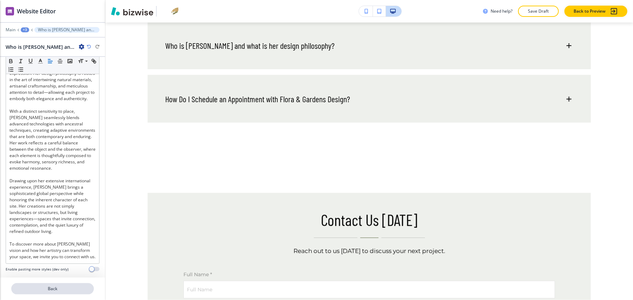
click at [51, 292] on p "Back" at bounding box center [52, 289] width 81 height 6
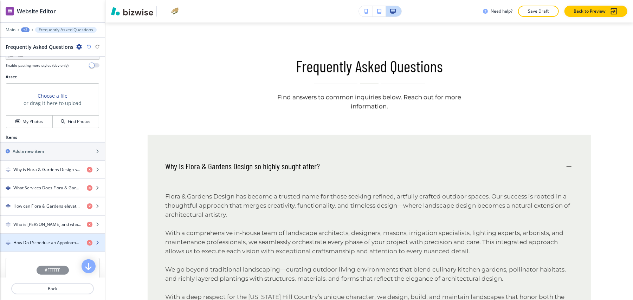
drag, startPoint x: 30, startPoint y: 238, endPoint x: 37, endPoint y: 221, distance: 17.5
click at [30, 240] on h4 "How Do I Schedule an Appointment with Flora & Gardens Design?" at bounding box center [47, 243] width 68 height 6
click at [36, 240] on h4 "How Do I Schedule an Appointment with Flora & Gardens Design?" at bounding box center [47, 243] width 68 height 6
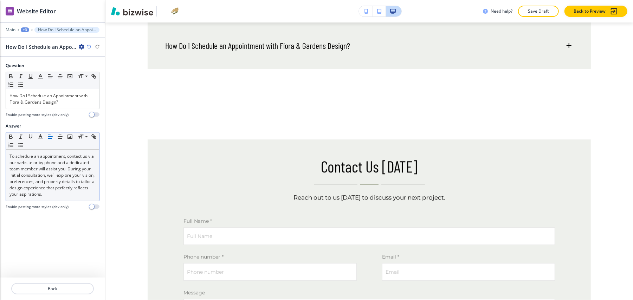
click at [29, 169] on p "To schedule an appointment, contact us via our website or by phone and a dedica…" at bounding box center [52, 175] width 86 height 44
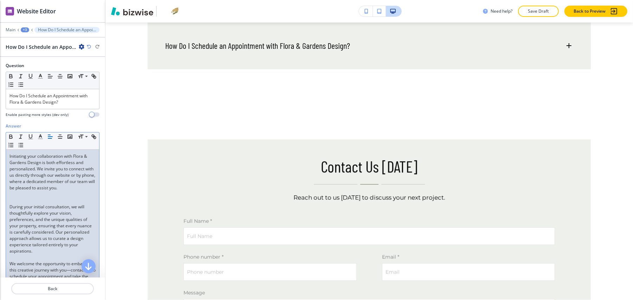
click at [24, 193] on p at bounding box center [52, 194] width 86 height 6
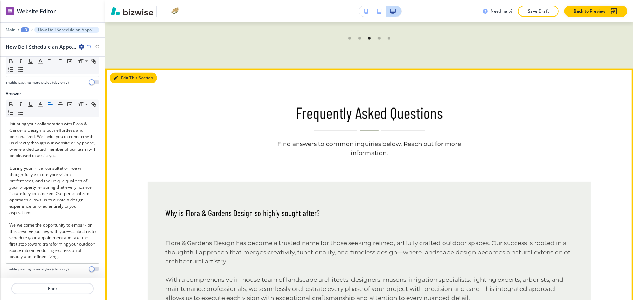
click at [127, 74] on button "Edit This Section" at bounding box center [133, 78] width 47 height 11
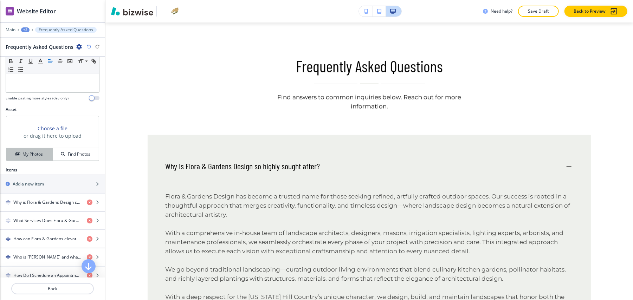
click at [20, 148] on button "My Photos" at bounding box center [29, 154] width 46 height 12
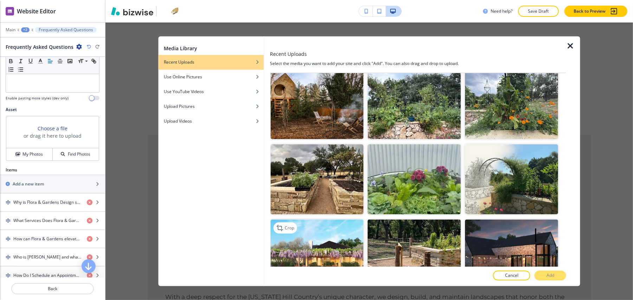
click at [336, 232] on img "button" at bounding box center [317, 254] width 93 height 70
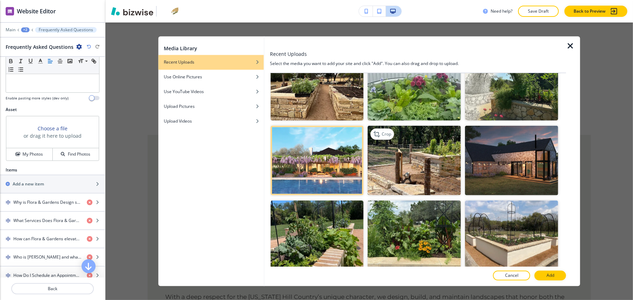
click at [421, 150] on img "button" at bounding box center [414, 160] width 93 height 70
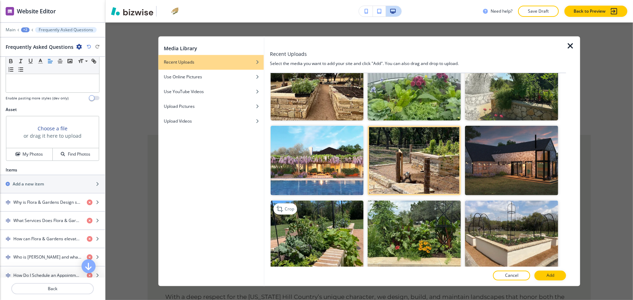
click at [318, 222] on img "button" at bounding box center [317, 236] width 93 height 70
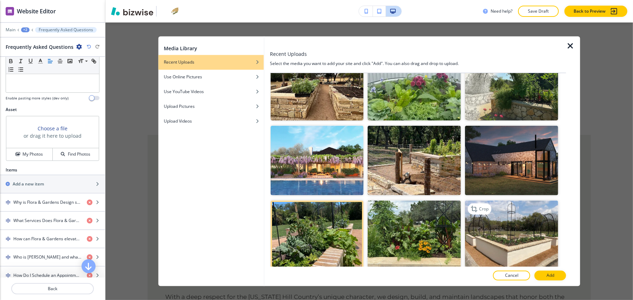
click at [505, 223] on img "button" at bounding box center [511, 236] width 93 height 70
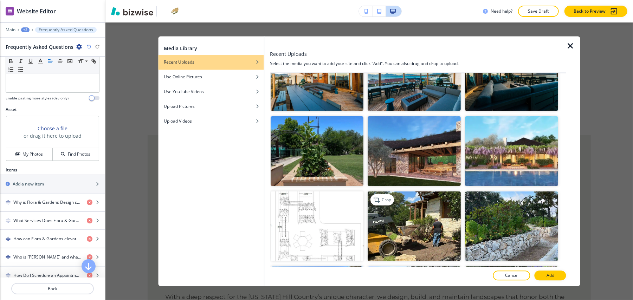
click at [415, 210] on img "button" at bounding box center [414, 226] width 93 height 70
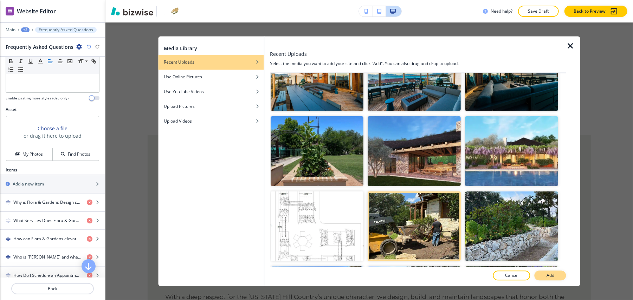
click at [552, 273] on p "Add" at bounding box center [550, 276] width 8 height 6
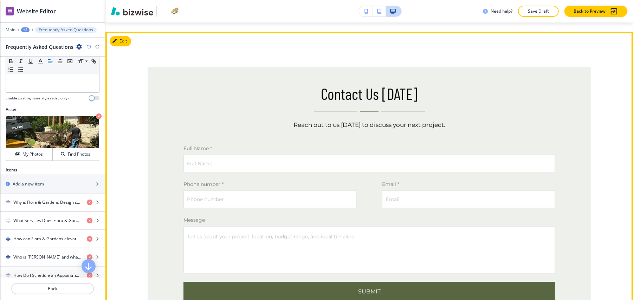
click at [125, 46] on button "Edit" at bounding box center [120, 41] width 21 height 11
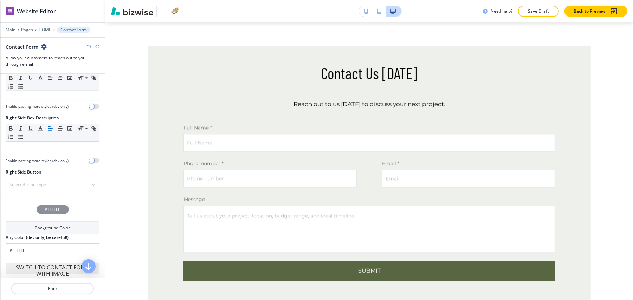
click at [10, 198] on div "#FFFFFF" at bounding box center [53, 209] width 94 height 25
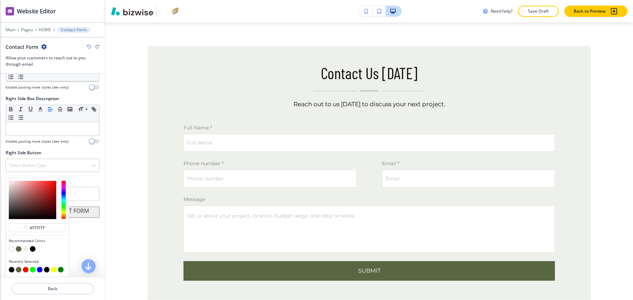
click at [25, 246] on button "button" at bounding box center [26, 249] width 6 height 6
type input "#eef0ec"
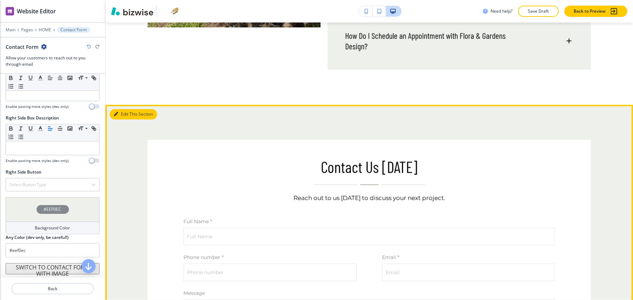
click at [125, 117] on button "Edit This Section" at bounding box center [133, 114] width 47 height 11
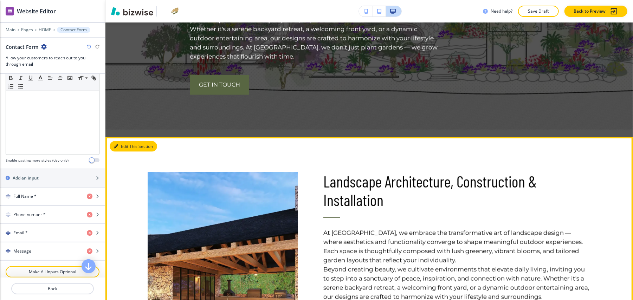
scroll to position [656, 0]
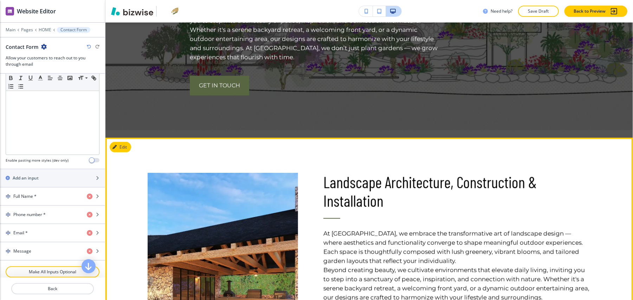
click at [124, 144] on button "Edit" at bounding box center [120, 147] width 21 height 11
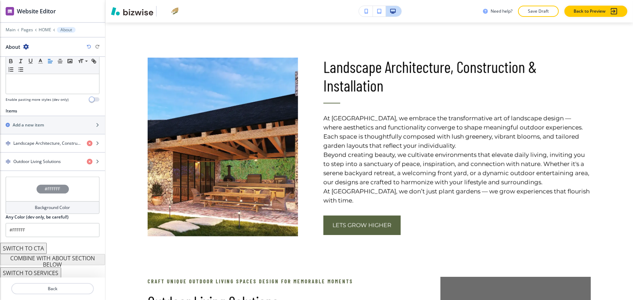
scroll to position [204, 0]
drag, startPoint x: 33, startPoint y: 160, endPoint x: 34, endPoint y: 163, distance: 3.7
click at [33, 164] on div "button" at bounding box center [52, 167] width 105 height 6
click at [43, 164] on div "button" at bounding box center [52, 167] width 105 height 6
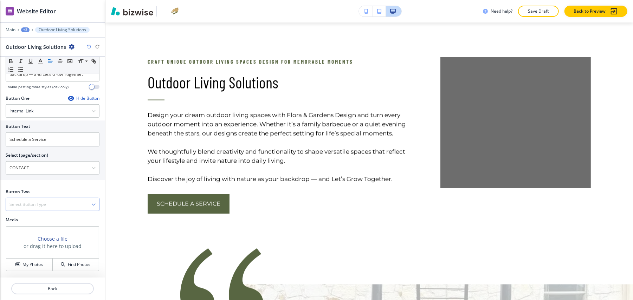
scroll to position [271, 0]
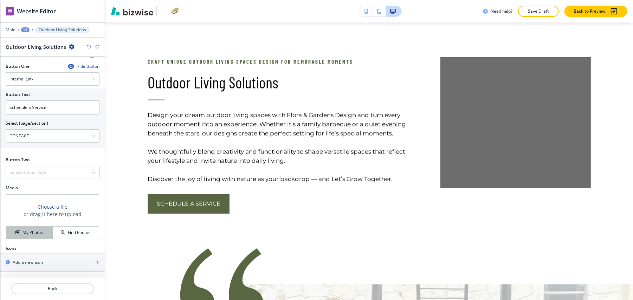
click at [30, 229] on h4 "My Photos" at bounding box center [32, 232] width 20 height 6
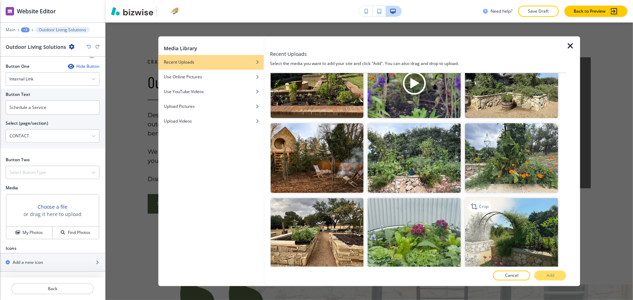
scroll to position [187, 0]
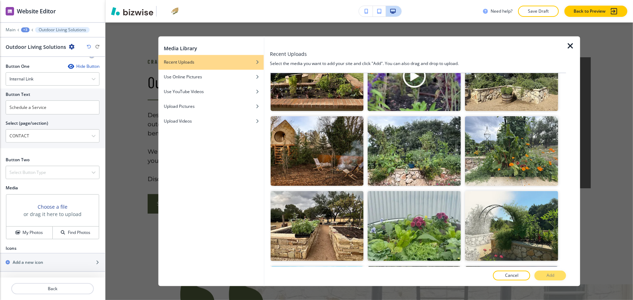
click at [570, 48] on icon "button" at bounding box center [570, 46] width 8 height 8
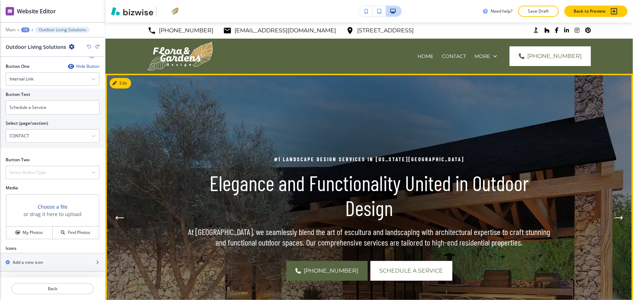
scroll to position [0, 0]
drag, startPoint x: 579, startPoint y: 215, endPoint x: 321, endPoint y: 61, distance: 301.0
click at [393, 58] on div "HOME CONTACT More [PHONE_NUMBER]" at bounding box center [368, 56] width 527 height 35
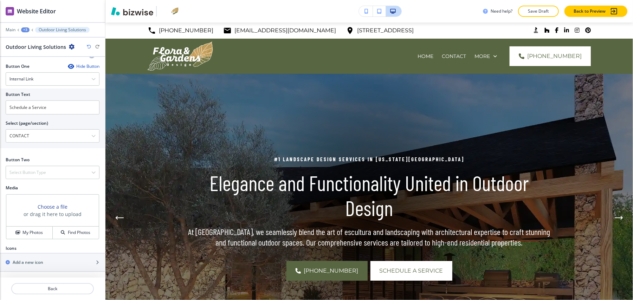
click at [4, 26] on div at bounding box center [52, 25] width 105 height 4
click at [7, 28] on p "Main" at bounding box center [11, 29] width 10 height 5
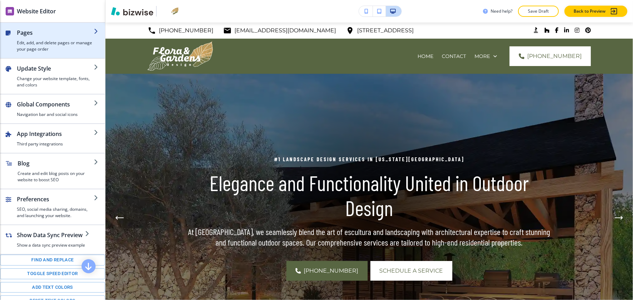
click at [24, 37] on div "button" at bounding box center [55, 38] width 77 height 3
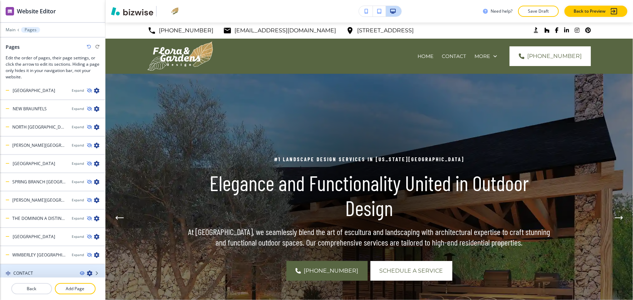
scroll to position [7, 0]
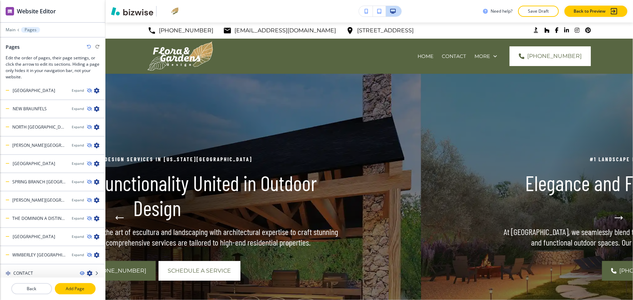
click at [67, 286] on p "Add Page" at bounding box center [75, 289] width 39 height 6
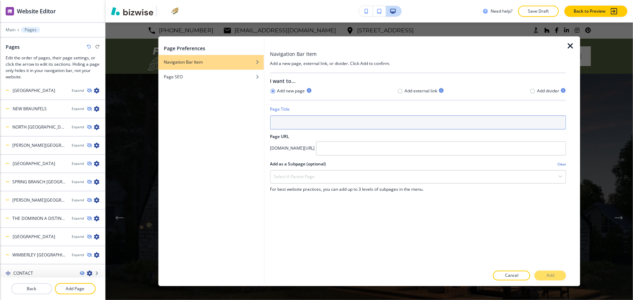
click at [303, 117] on input "text" at bounding box center [418, 123] width 296 height 14
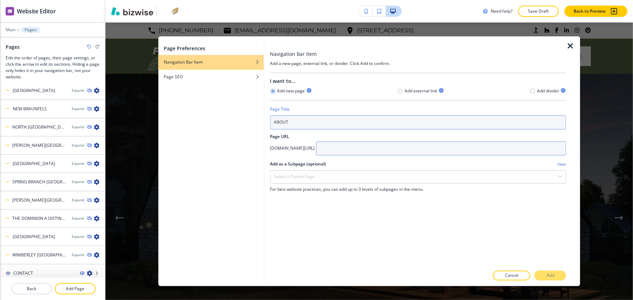
type input "ABOUT"
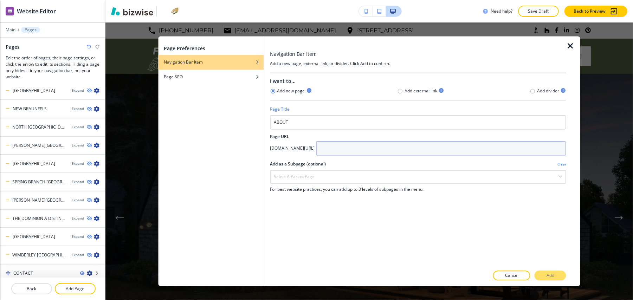
click at [394, 148] on input "text" at bounding box center [441, 149] width 250 height 14
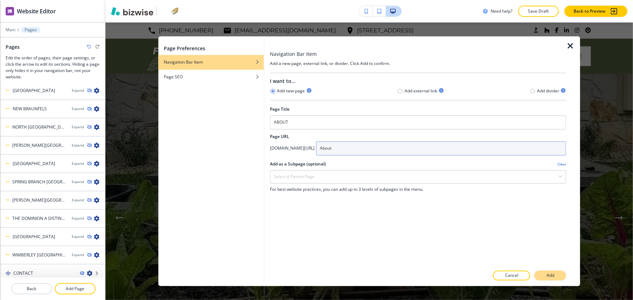
type input "About"
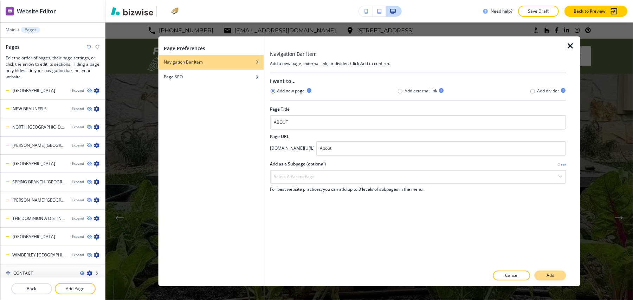
click at [543, 274] on button "Add" at bounding box center [550, 276] width 32 height 10
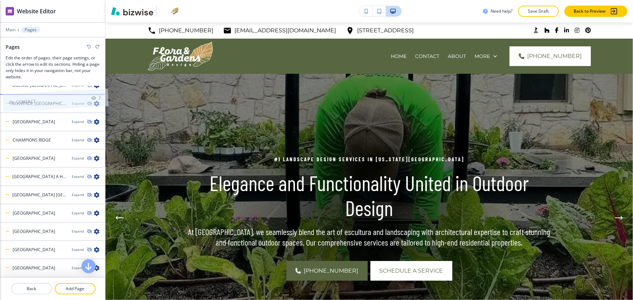
scroll to position [0, 0]
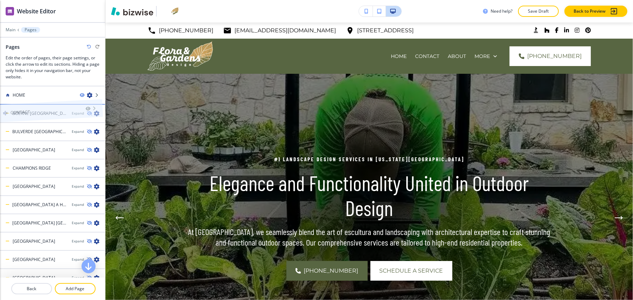
drag, startPoint x: 30, startPoint y: 261, endPoint x: 27, endPoint y: 96, distance: 164.5
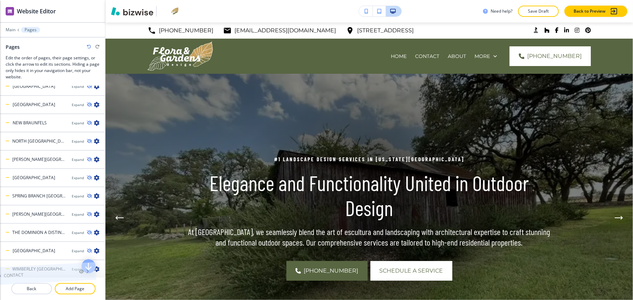
scroll to position [260, 0]
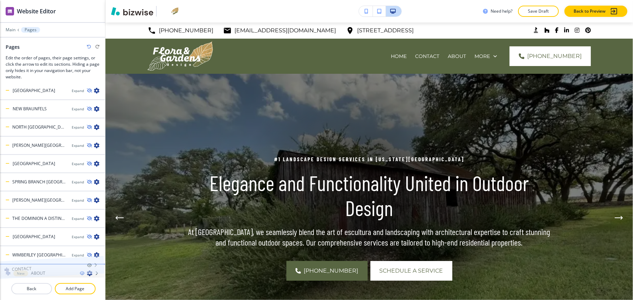
drag, startPoint x: 37, startPoint y: 107, endPoint x: 35, endPoint y: 254, distance: 146.9
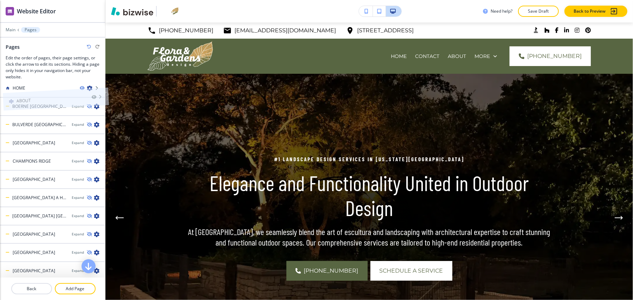
scroll to position [0, 0]
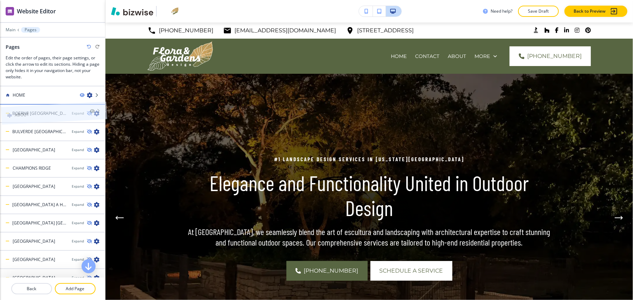
drag, startPoint x: 38, startPoint y: 265, endPoint x: 40, endPoint y: 103, distance: 162.3
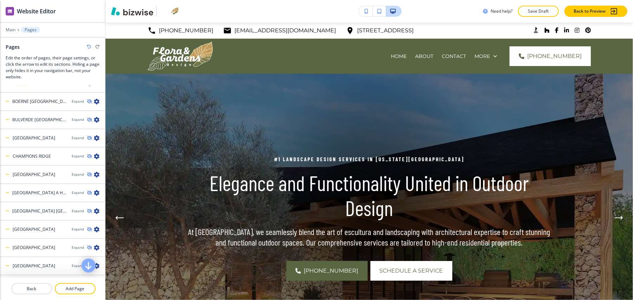
scroll to position [47, 0]
click at [76, 286] on p "Add Page" at bounding box center [75, 289] width 39 height 6
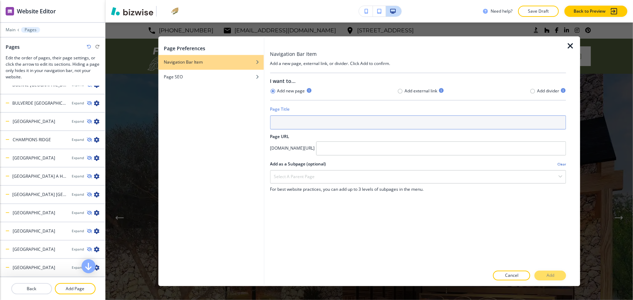
drag, startPoint x: 349, startPoint y: 127, endPoint x: 345, endPoint y: 131, distance: 6.0
click at [349, 127] on input "text" at bounding box center [418, 123] width 296 height 14
type input "s"
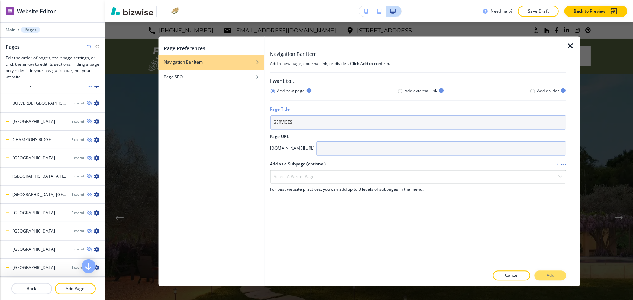
type input "SERVICES"
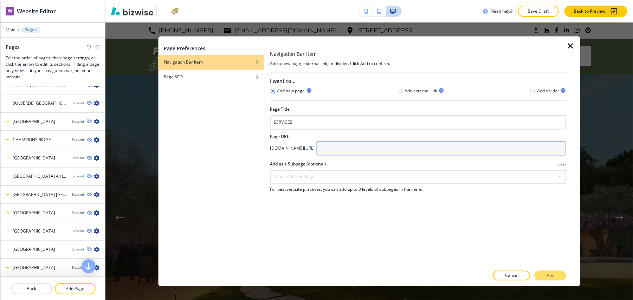
click at [365, 144] on input "text" at bounding box center [441, 149] width 250 height 14
paste input "SERVICES"
type input "SERVICES"
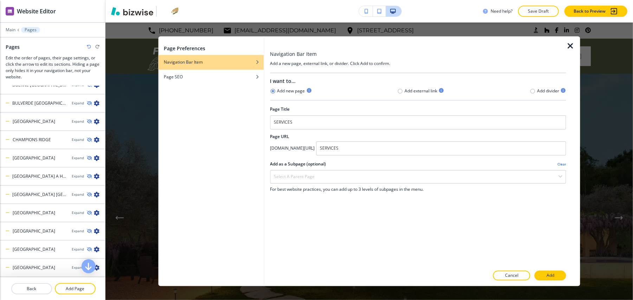
click at [552, 279] on button "Add" at bounding box center [550, 276] width 32 height 10
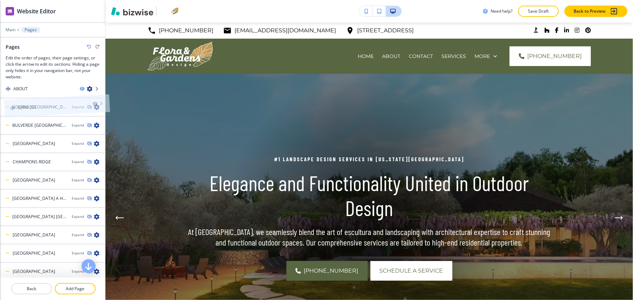
scroll to position [0, 0]
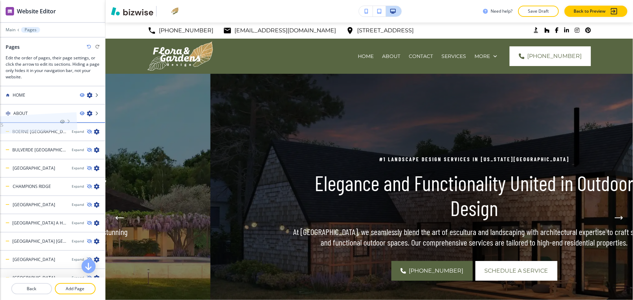
drag, startPoint x: 48, startPoint y: 263, endPoint x: 26, endPoint y: 114, distance: 150.6
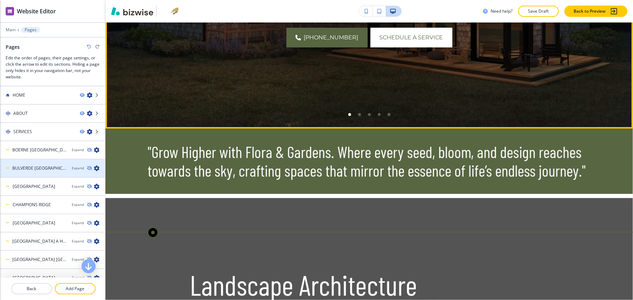
scroll to position [234, 0]
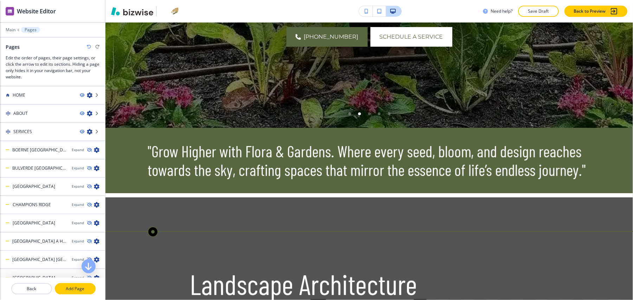
click at [76, 286] on p "Add Page" at bounding box center [75, 289] width 39 height 6
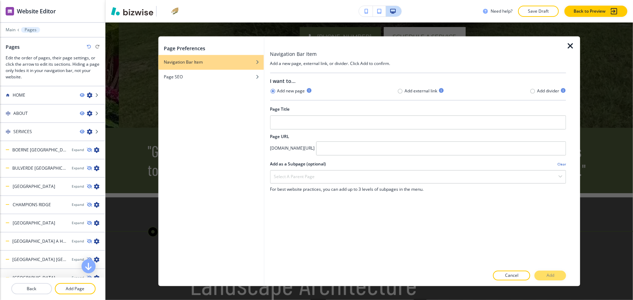
click at [314, 115] on div at bounding box center [418, 114] width 296 height 3
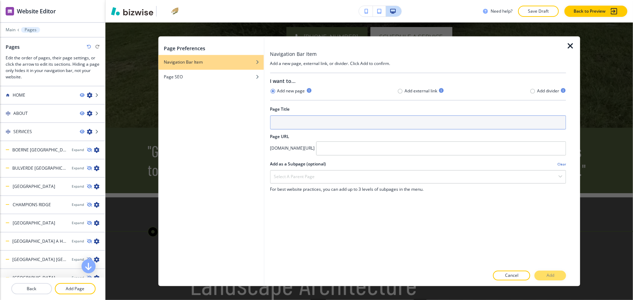
click at [311, 124] on input "text" at bounding box center [418, 123] width 296 height 14
type input "OUR WORK"
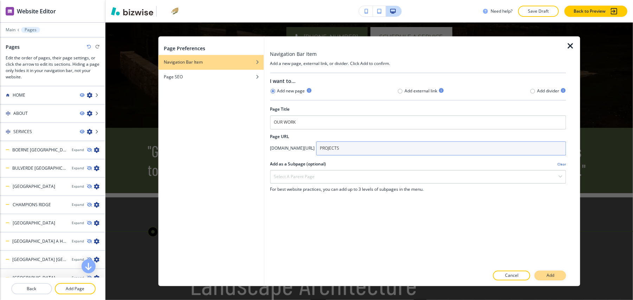
type input "PROJECTS"
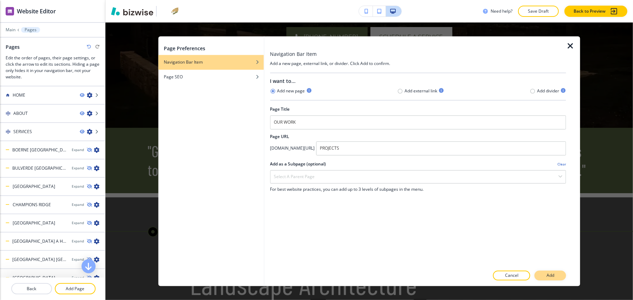
click at [549, 271] on button "Add" at bounding box center [550, 276] width 32 height 10
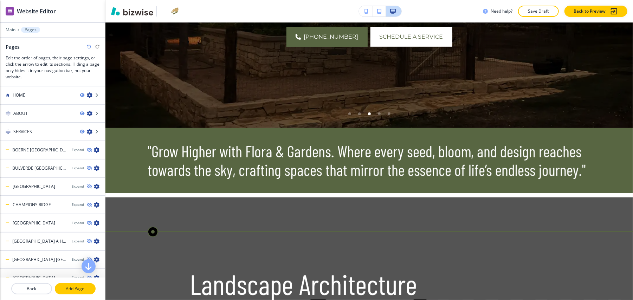
click at [77, 286] on p "Add Page" at bounding box center [75, 289] width 39 height 6
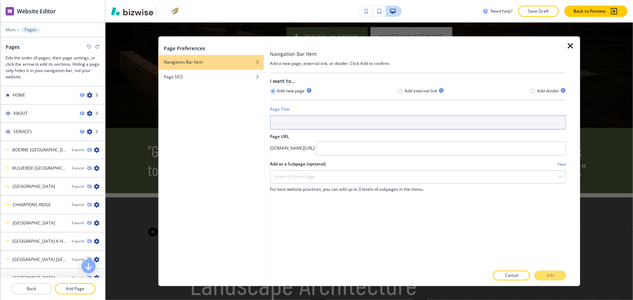
click at [319, 129] on input "text" at bounding box center [418, 123] width 296 height 14
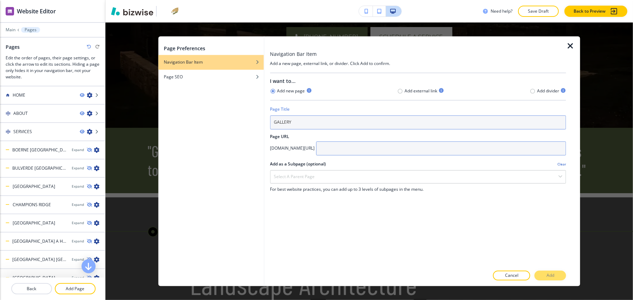
type input "GALLERY"
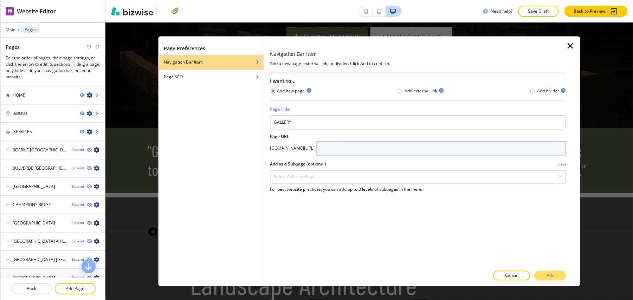
click at [373, 150] on input "text" at bounding box center [441, 149] width 250 height 14
paste input "GALLERY"
type input "GALLERY"
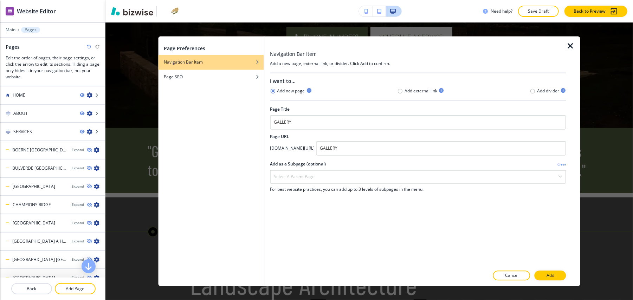
click at [558, 282] on div at bounding box center [418, 284] width 296 height 6
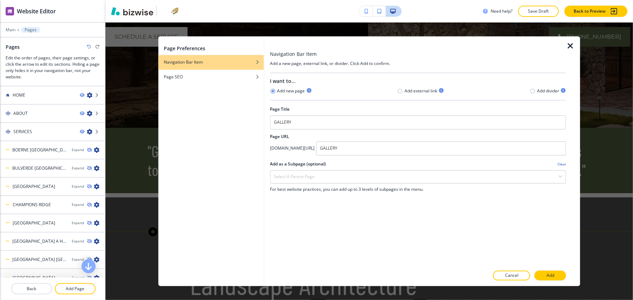
drag, startPoint x: 558, startPoint y: 277, endPoint x: 545, endPoint y: 276, distance: 13.4
click at [558, 276] on button "Add" at bounding box center [550, 276] width 32 height 10
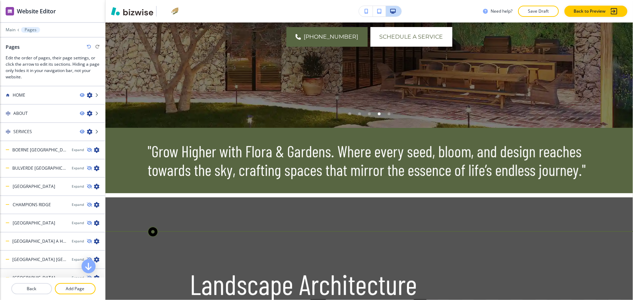
click at [74, 278] on div at bounding box center [52, 281] width 105 height 6
click at [70, 283] on button "Add Page" at bounding box center [75, 288] width 41 height 11
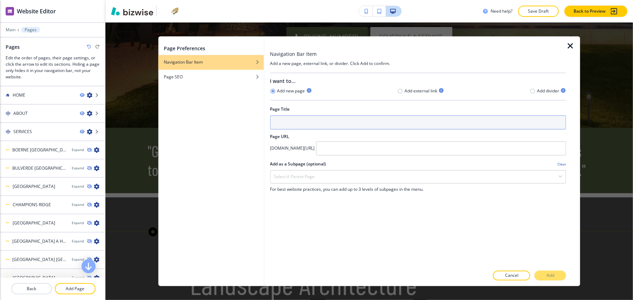
click at [311, 120] on input "text" at bounding box center [418, 123] width 296 height 14
type input "BLOG"
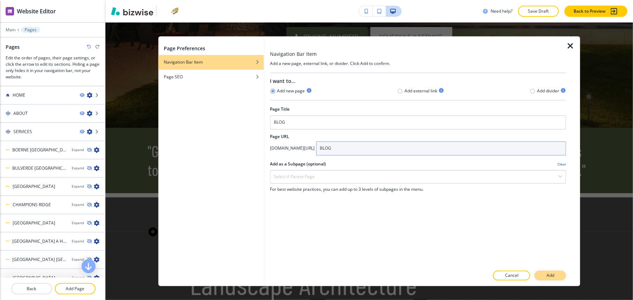
type input "BLOG"
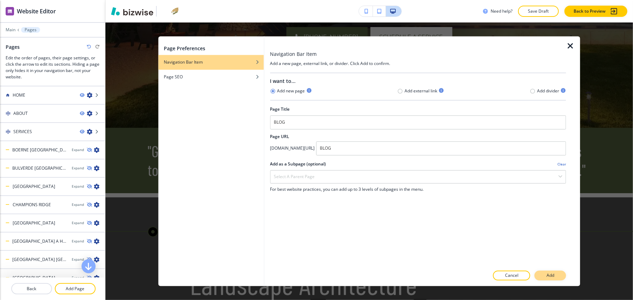
click at [552, 279] on p "Add" at bounding box center [550, 276] width 8 height 6
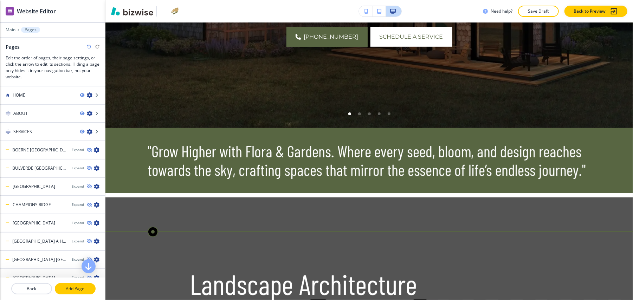
click at [76, 286] on p "Add Page" at bounding box center [75, 289] width 39 height 6
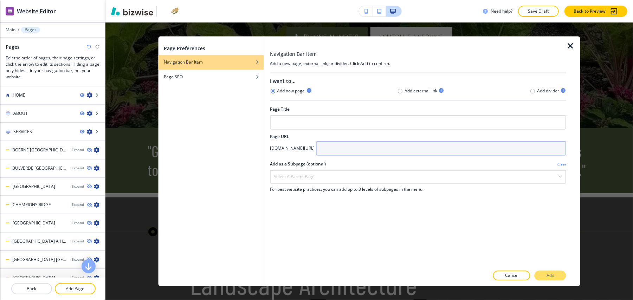
click at [404, 150] on input "text" at bounding box center [441, 149] width 250 height 14
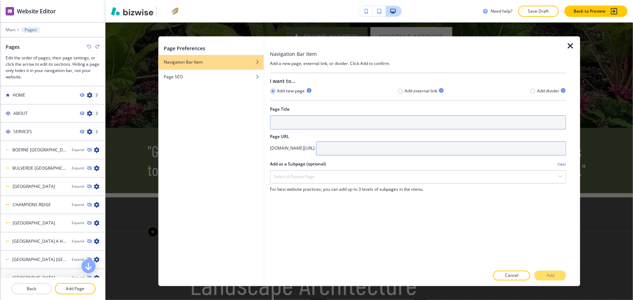
paste input "nuup-shop"
type input "nuup-shop"
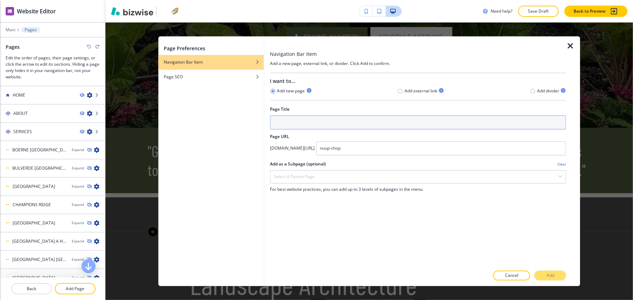
click at [332, 122] on input "text" at bounding box center [418, 123] width 296 height 14
type input "NUUP SHOP"
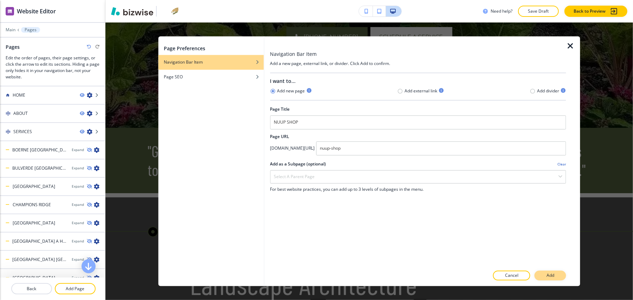
click at [551, 273] on p "Add" at bounding box center [550, 276] width 8 height 6
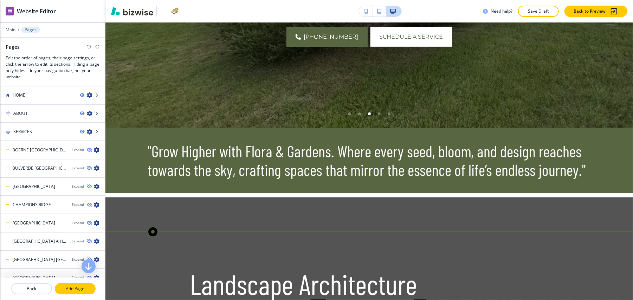
click at [70, 286] on p "Add Page" at bounding box center [75, 289] width 39 height 6
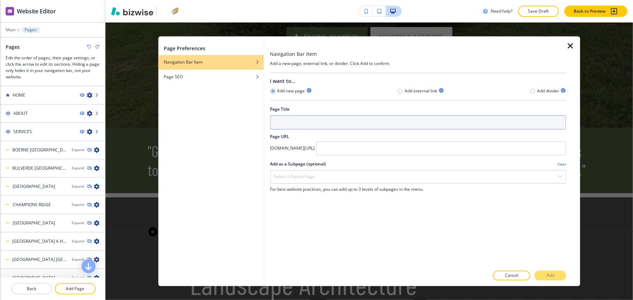
click at [328, 121] on input "text" at bounding box center [418, 123] width 296 height 14
type input "REVIEWS"
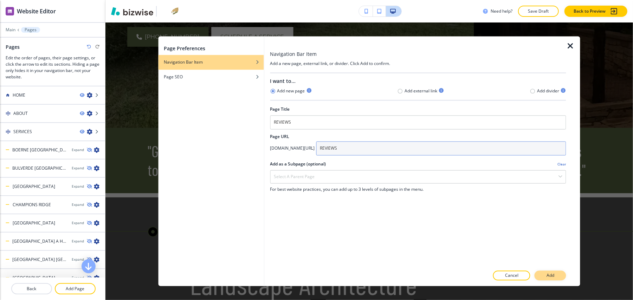
type input "REVIEWS"
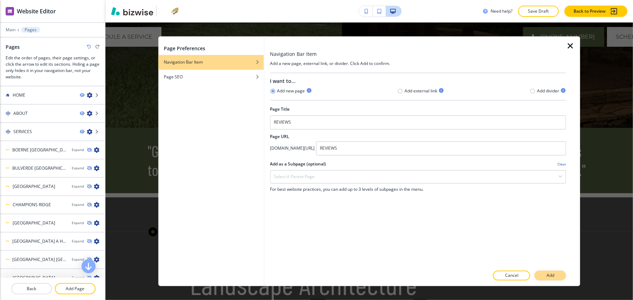
click at [551, 276] on p "Add" at bounding box center [550, 276] width 8 height 6
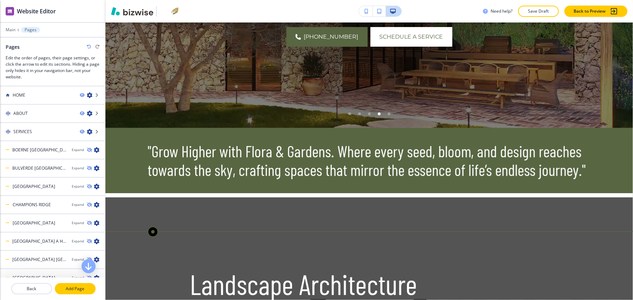
click at [66, 285] on button "Add Page" at bounding box center [75, 288] width 41 height 11
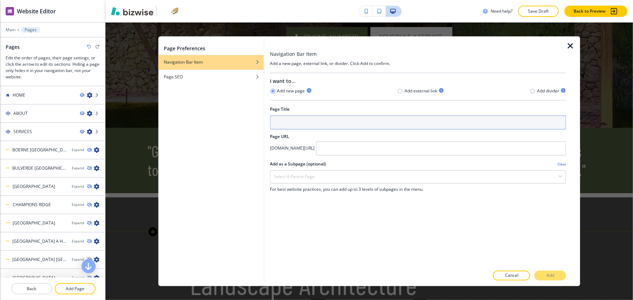
click at [283, 128] on input "text" at bounding box center [418, 123] width 296 height 14
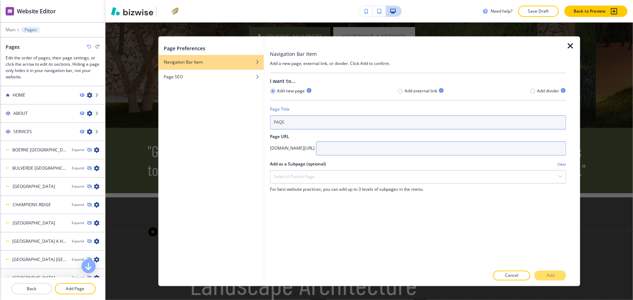
type input "FAQS"
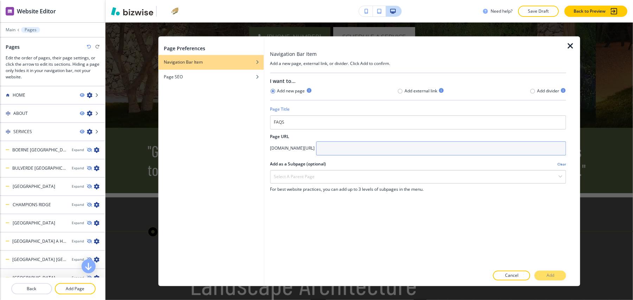
click at [374, 142] on input "text" at bounding box center [441, 149] width 250 height 14
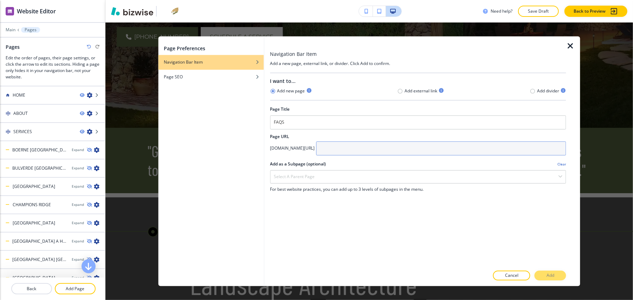
paste input "FAQS"
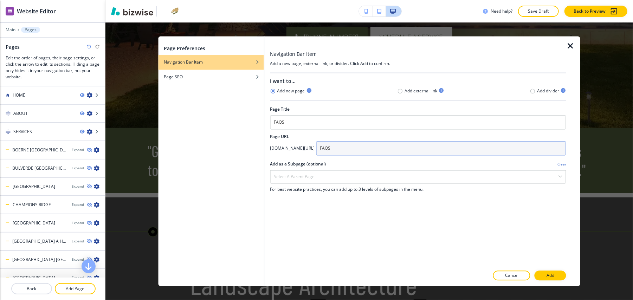
type input "FAQS"
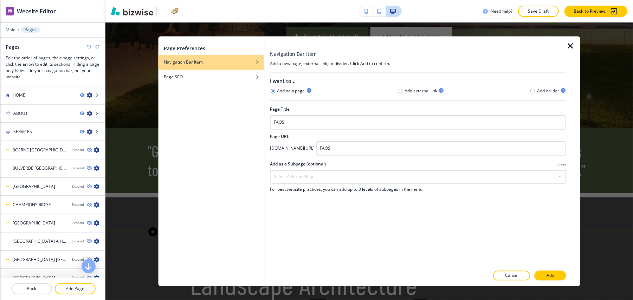
click at [547, 275] on p "Add" at bounding box center [550, 276] width 8 height 6
